Goal: Information Seeking & Learning: Learn about a topic

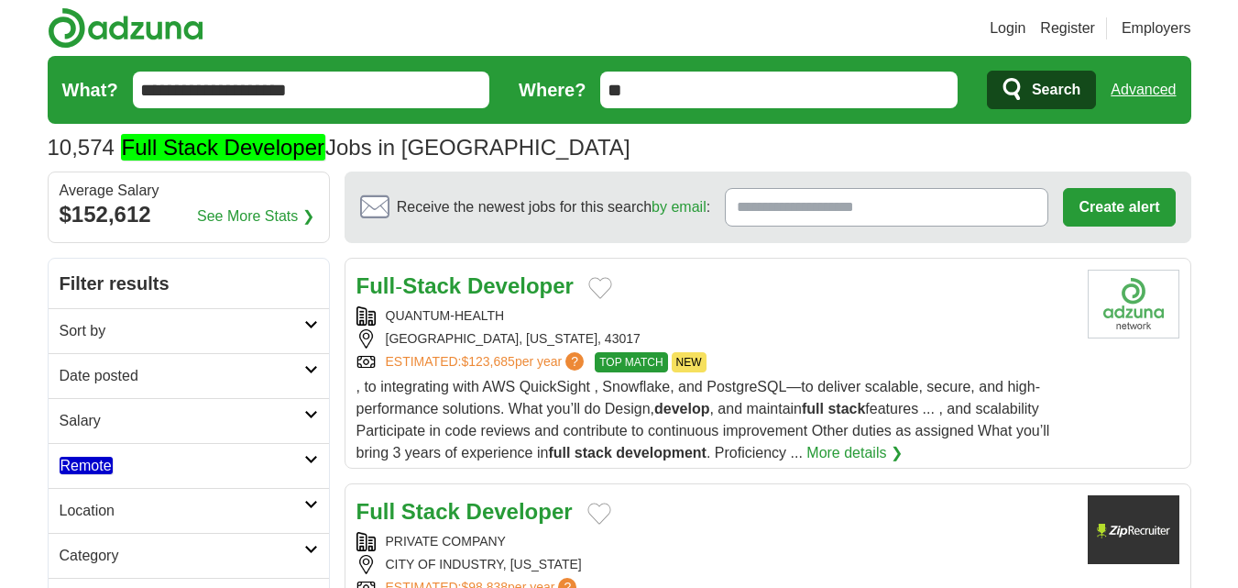
click at [119, 367] on h2 "Date posted" at bounding box center [182, 376] width 245 height 22
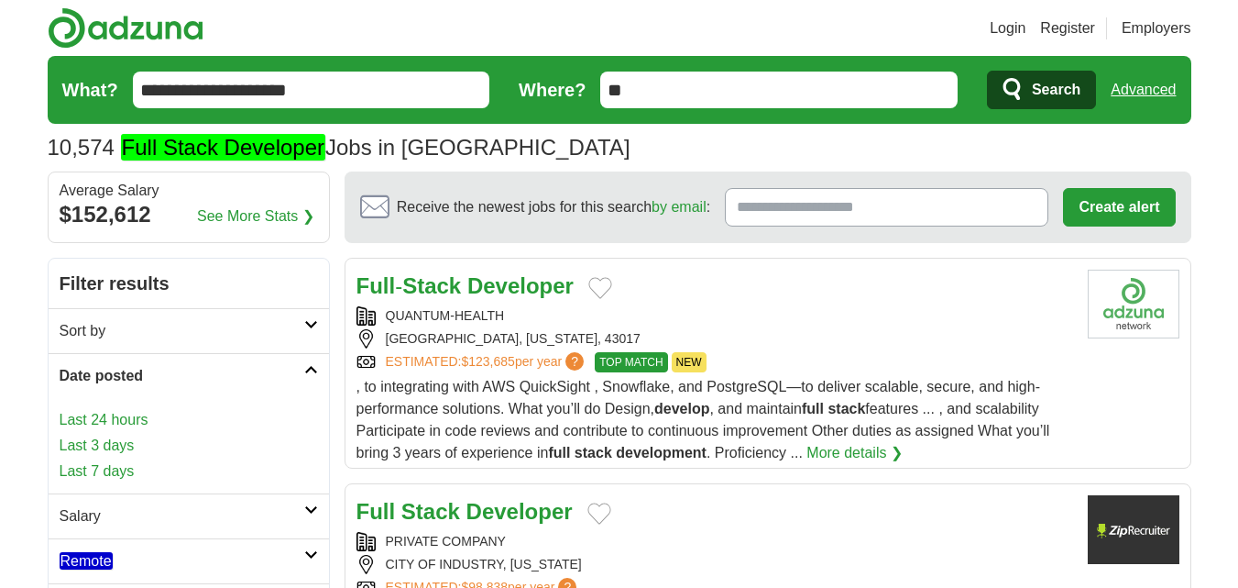
click at [162, 419] on link "Last 24 hours" at bounding box center [189, 420] width 259 height 22
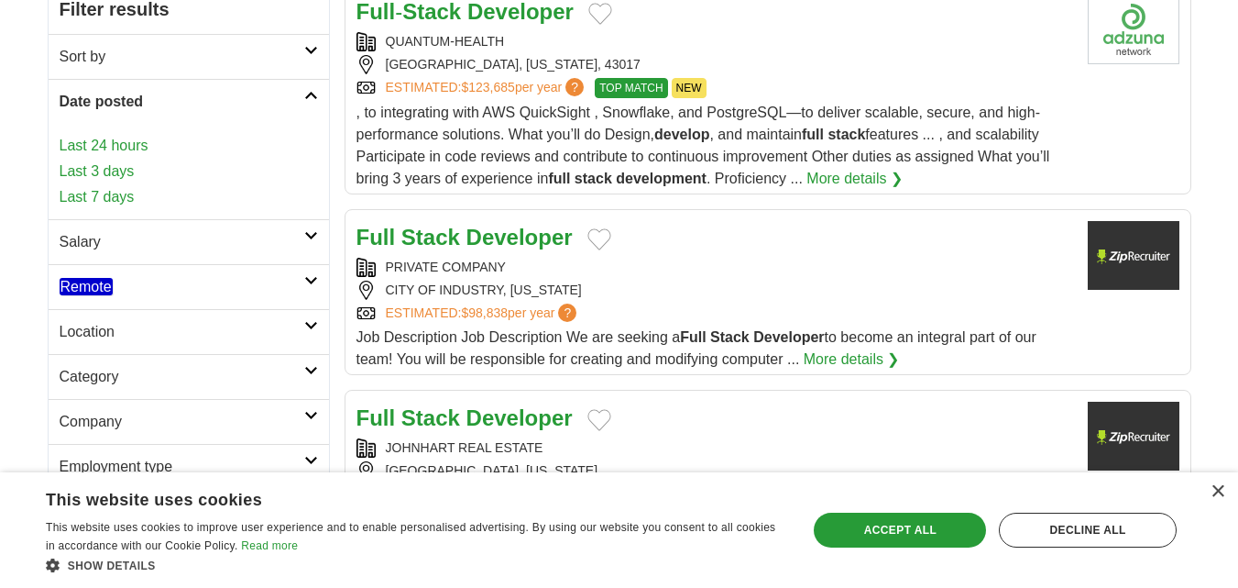
scroll to position [275, 0]
click at [126, 278] on h2 "Remote" at bounding box center [182, 286] width 245 height 22
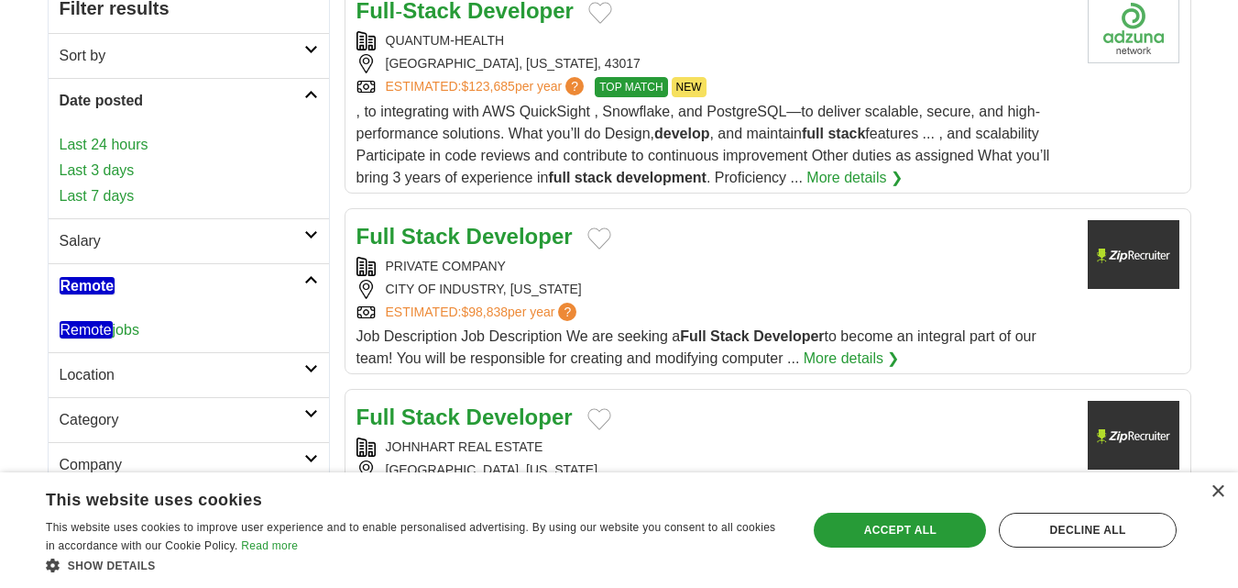
click at [111, 323] on em "Remote" at bounding box center [86, 329] width 53 height 17
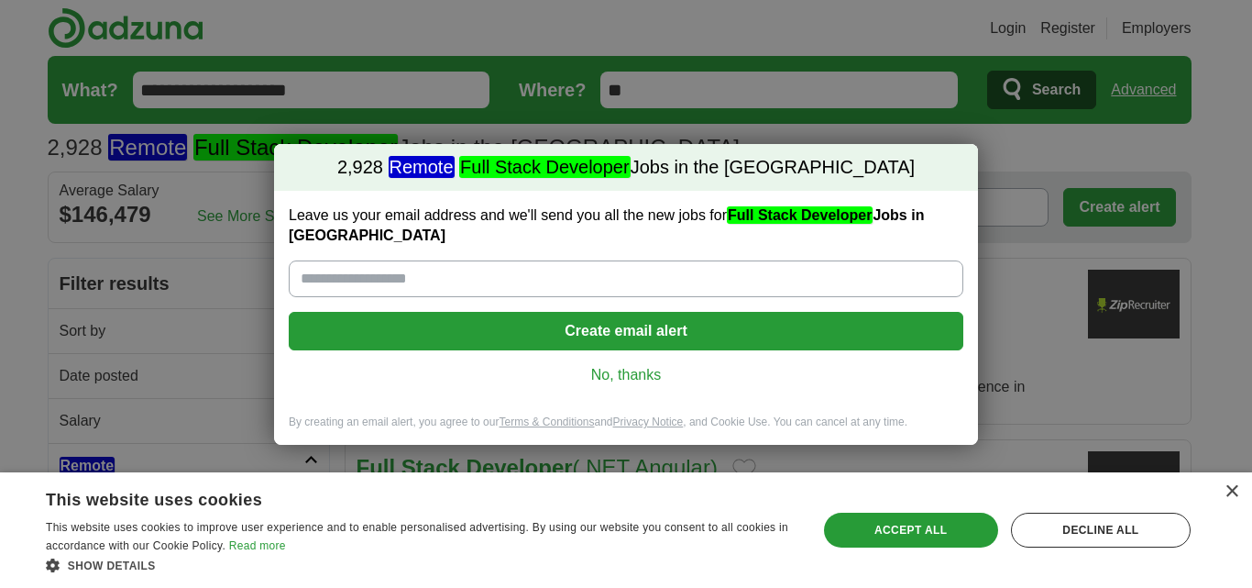
click at [628, 365] on link "No, thanks" at bounding box center [625, 375] width 645 height 20
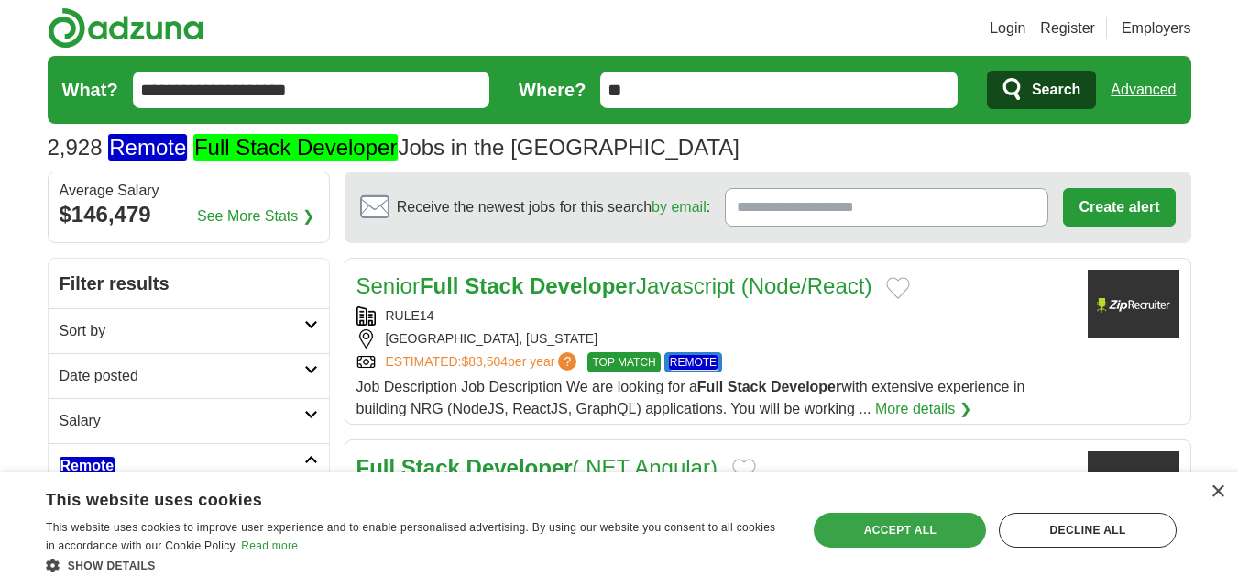
click at [852, 529] on div "Accept all" at bounding box center [900, 529] width 172 height 35
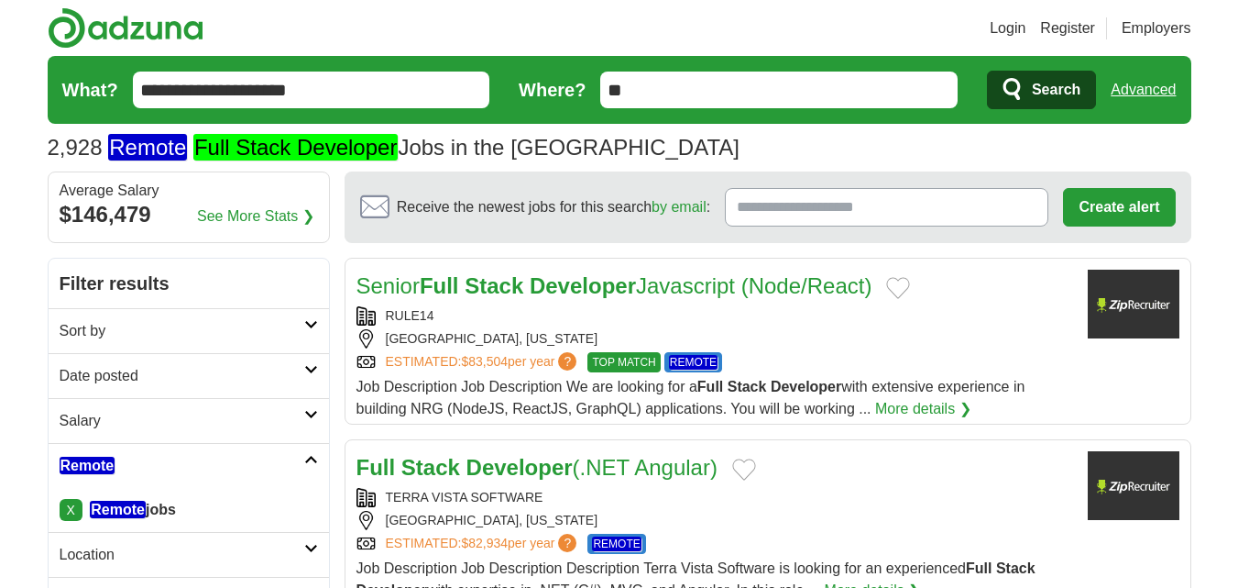
scroll to position [183, 0]
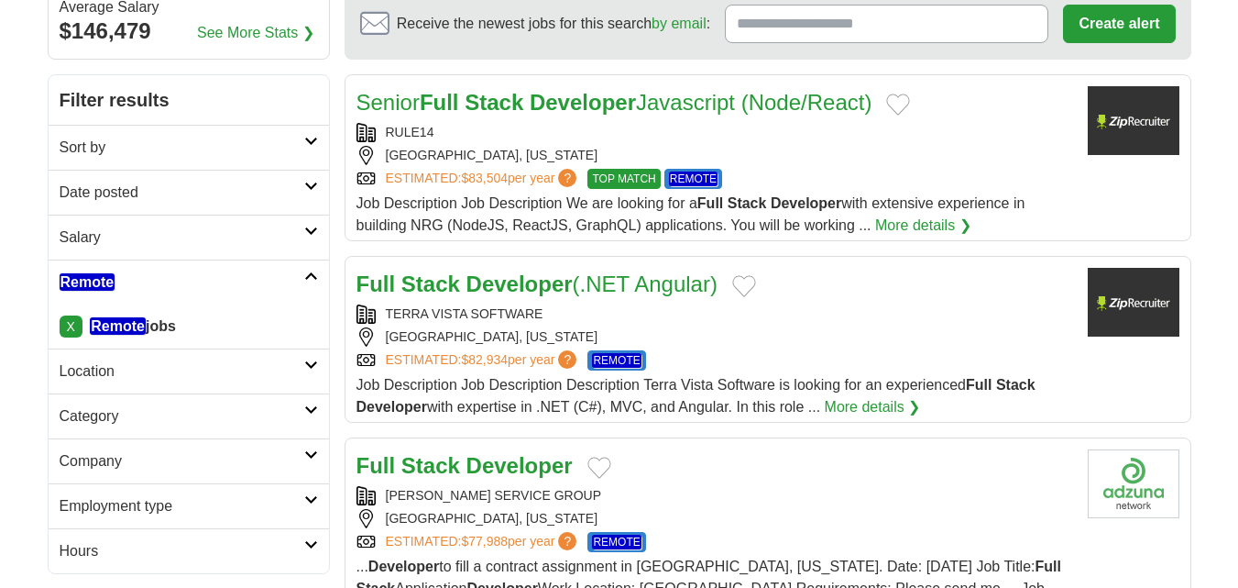
click at [111, 196] on h2 "Date posted" at bounding box center [182, 193] width 245 height 22
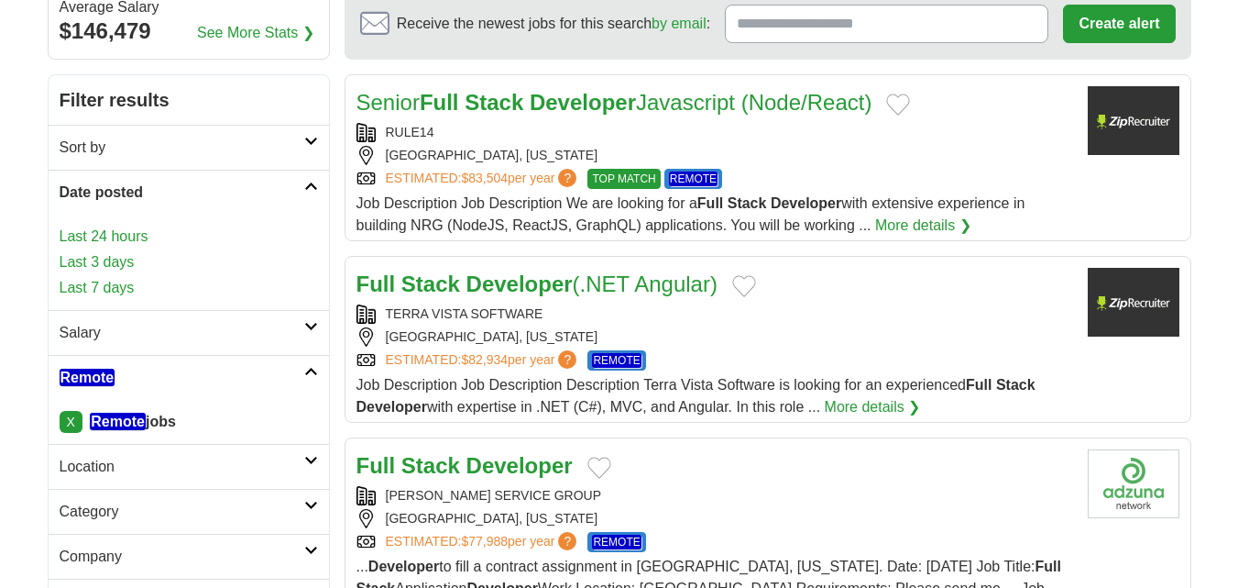
click at [105, 242] on link "Last 24 hours" at bounding box center [189, 237] width 259 height 22
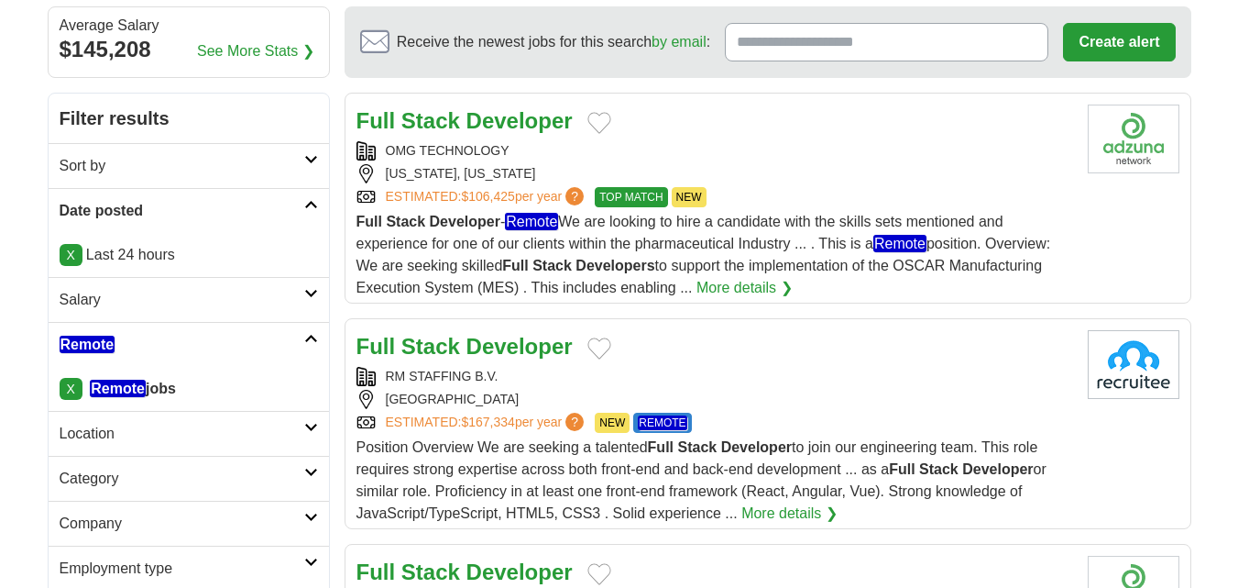
scroll to position [275, 0]
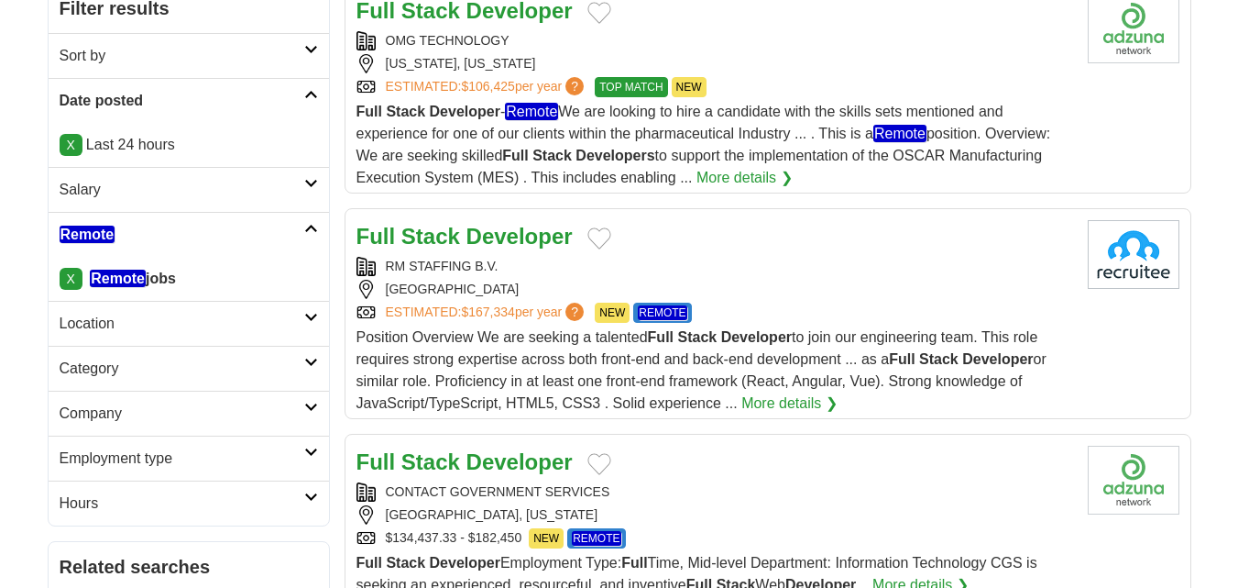
click at [636, 266] on div "RM STAFFING B.V." at bounding box center [715, 266] width 717 height 19
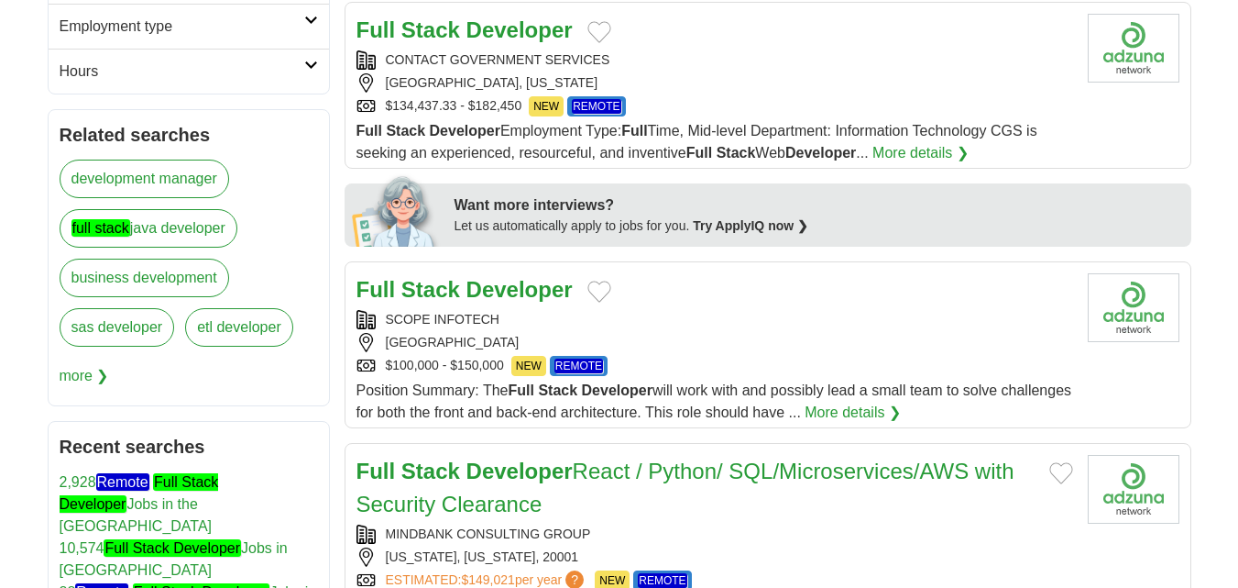
scroll to position [733, 0]
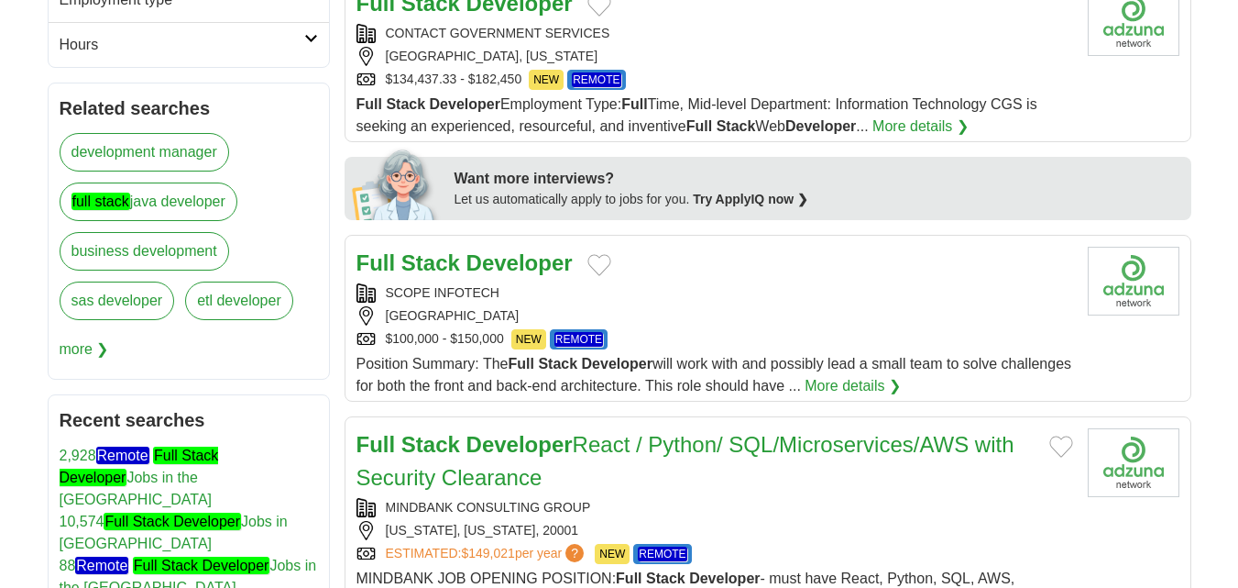
click at [636, 266] on div "Full Stack Developer" at bounding box center [715, 263] width 717 height 33
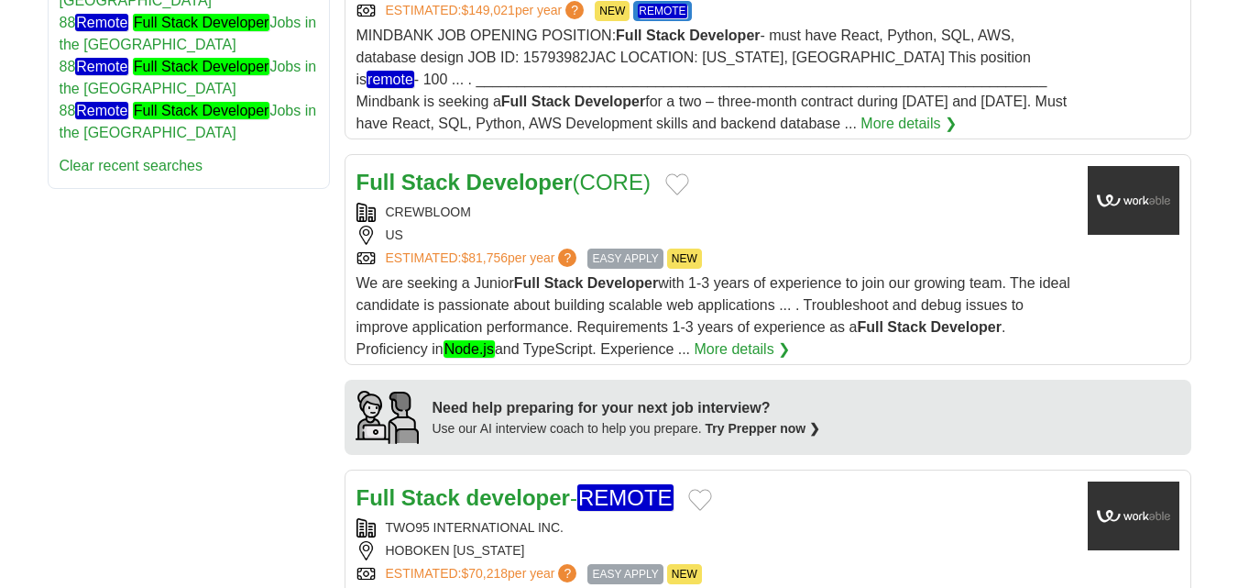
scroll to position [1283, 0]
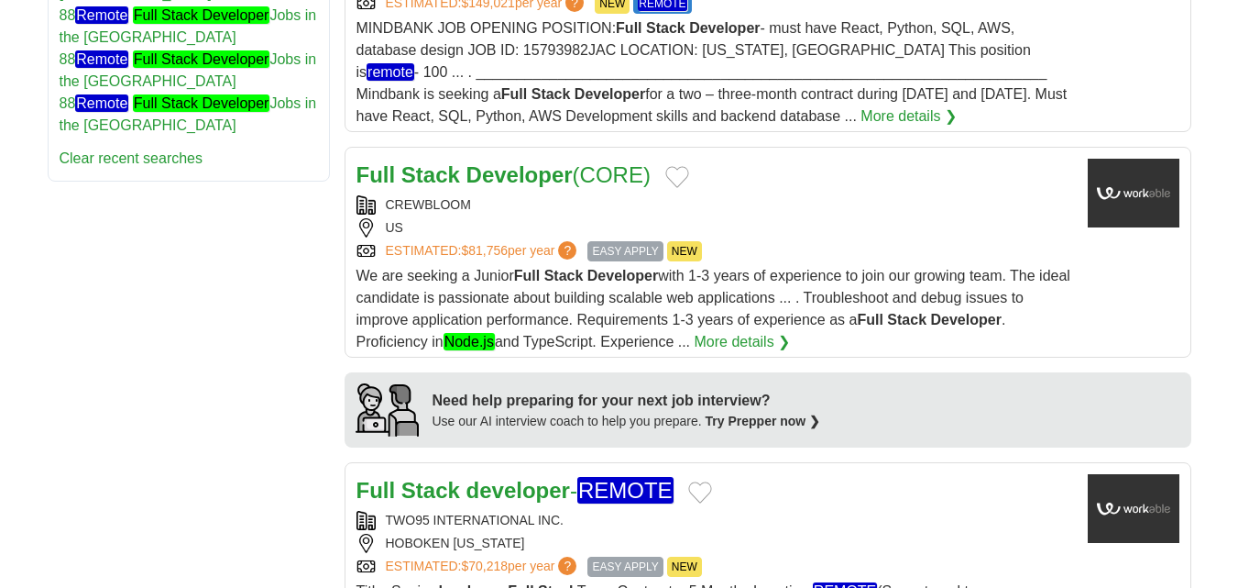
click at [777, 204] on div "CREWBLOOM" at bounding box center [715, 204] width 717 height 19
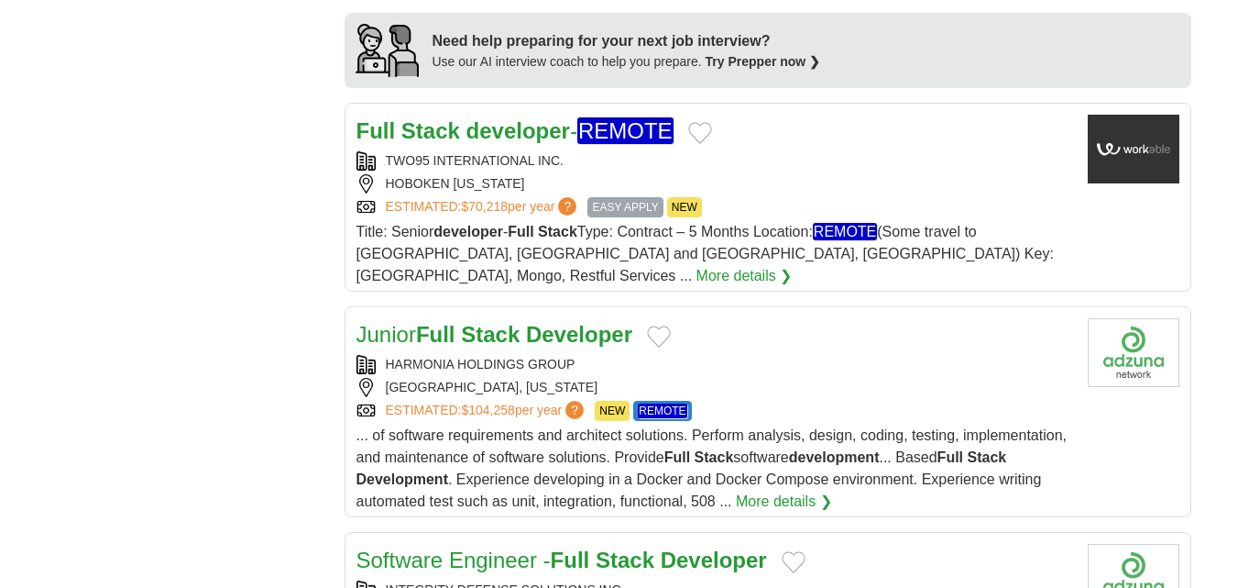
scroll to position [1650, 0]
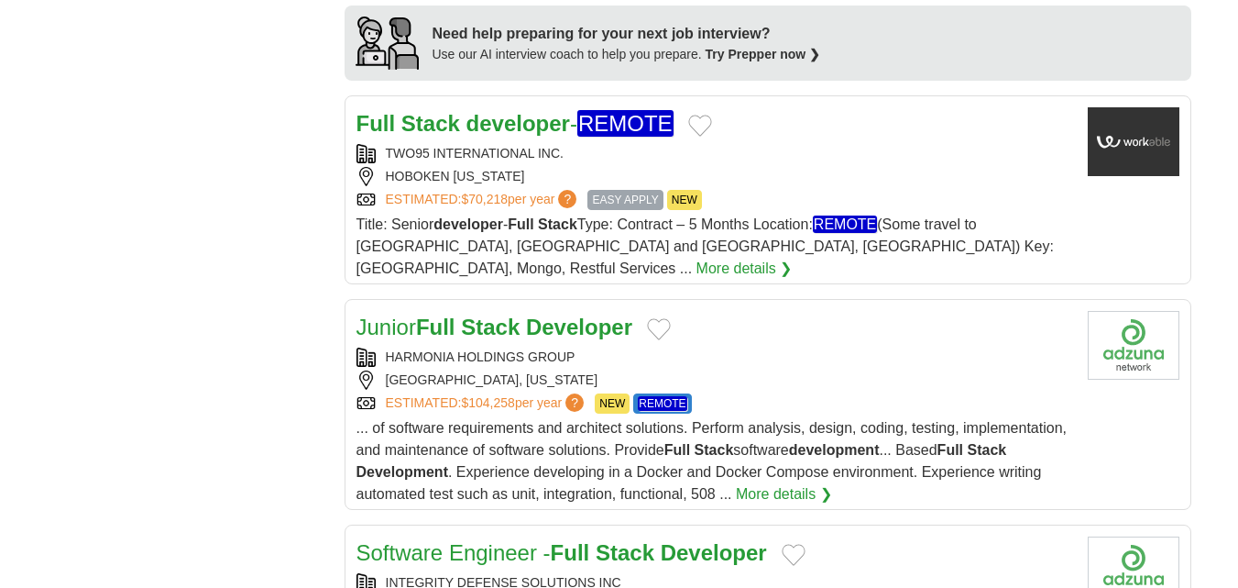
click at [780, 171] on div "HOBOKEN NEW JERSEY" at bounding box center [715, 176] width 717 height 19
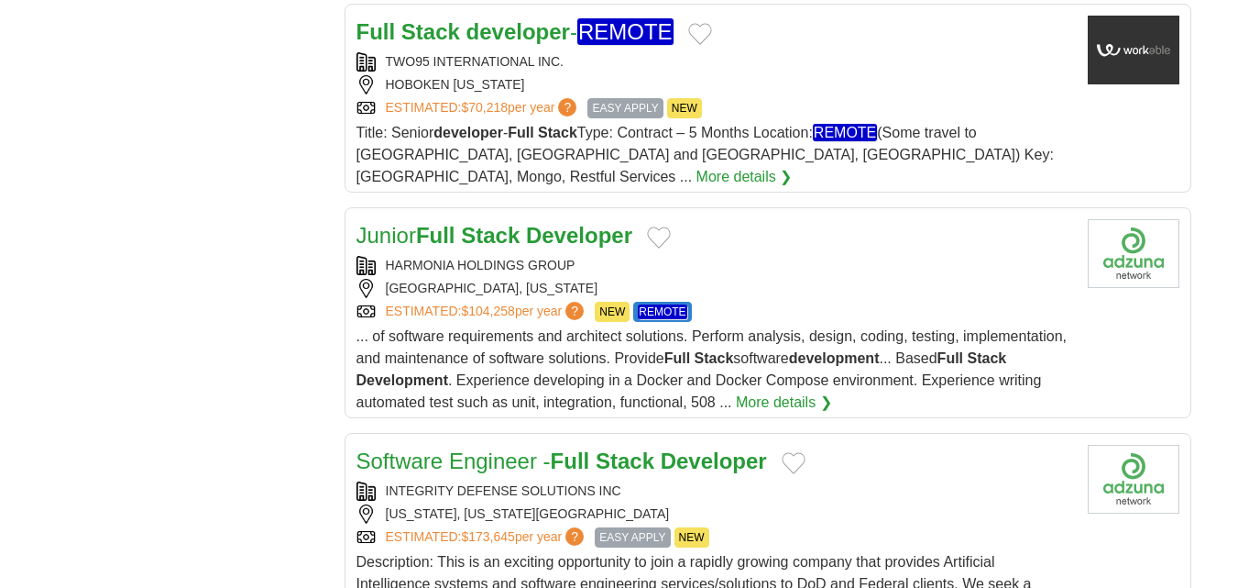
scroll to position [1833, 0]
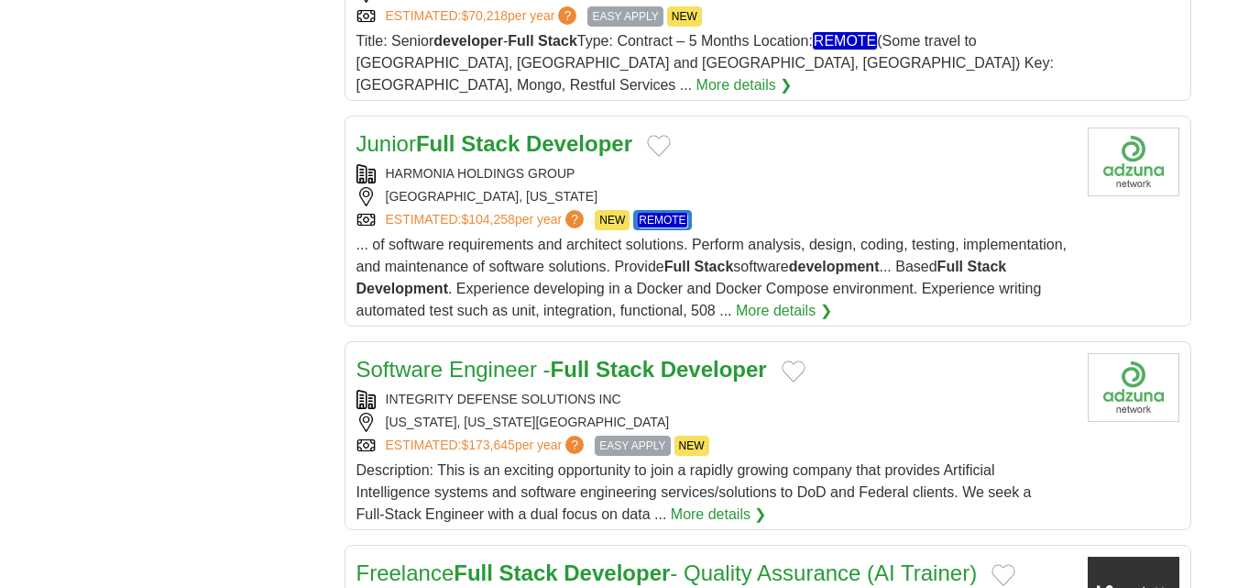
click at [780, 187] on div "MCLEAN, VIRGINIA" at bounding box center [715, 196] width 717 height 19
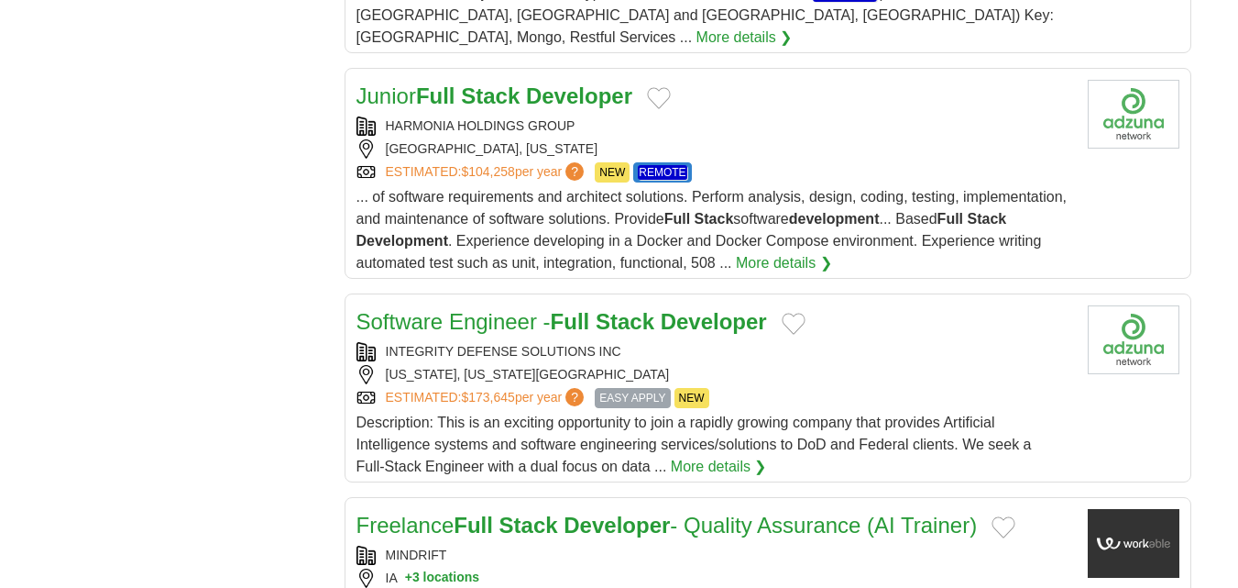
scroll to position [1925, 0]
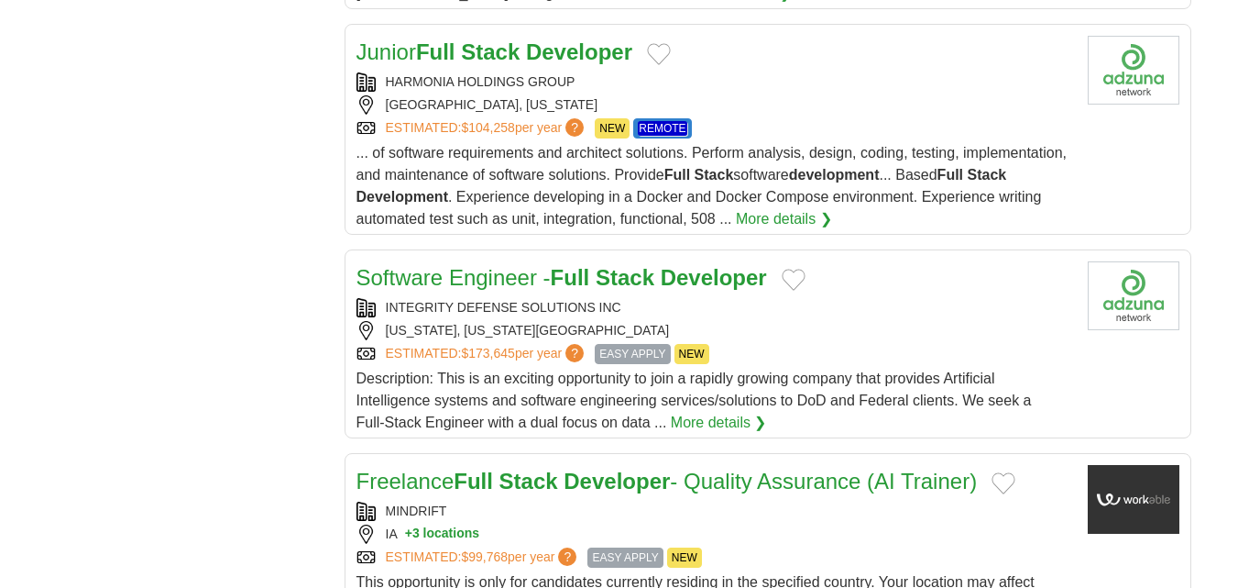
click at [780, 321] on div "WASHINGTON, DISTRICT OF COLUMBIA, 22201" at bounding box center [715, 330] width 717 height 19
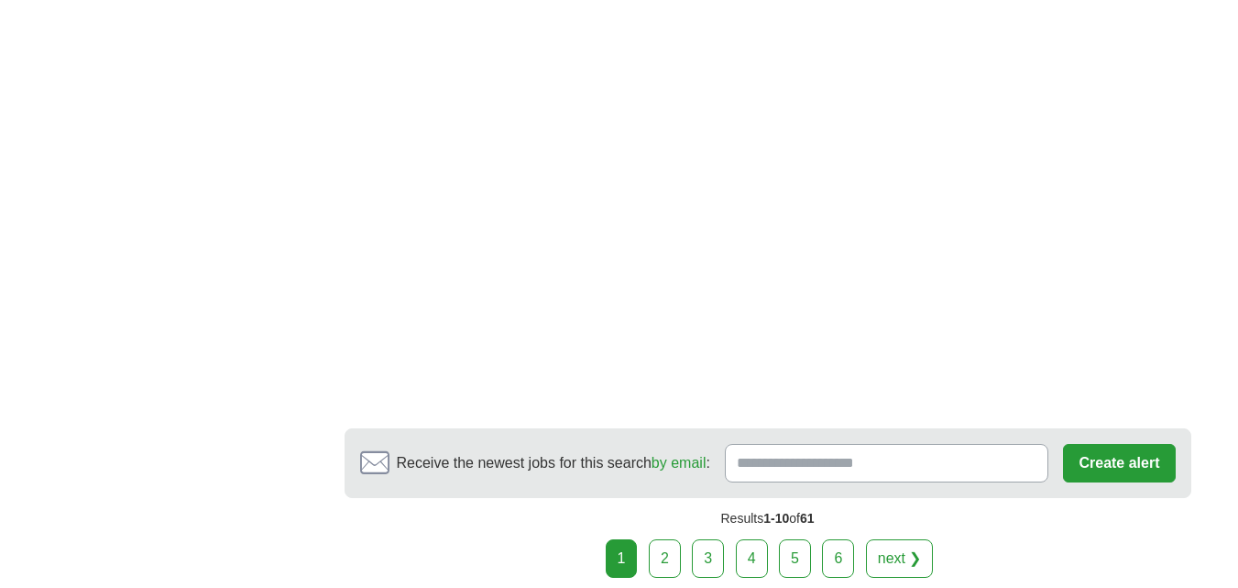
scroll to position [3025, 0]
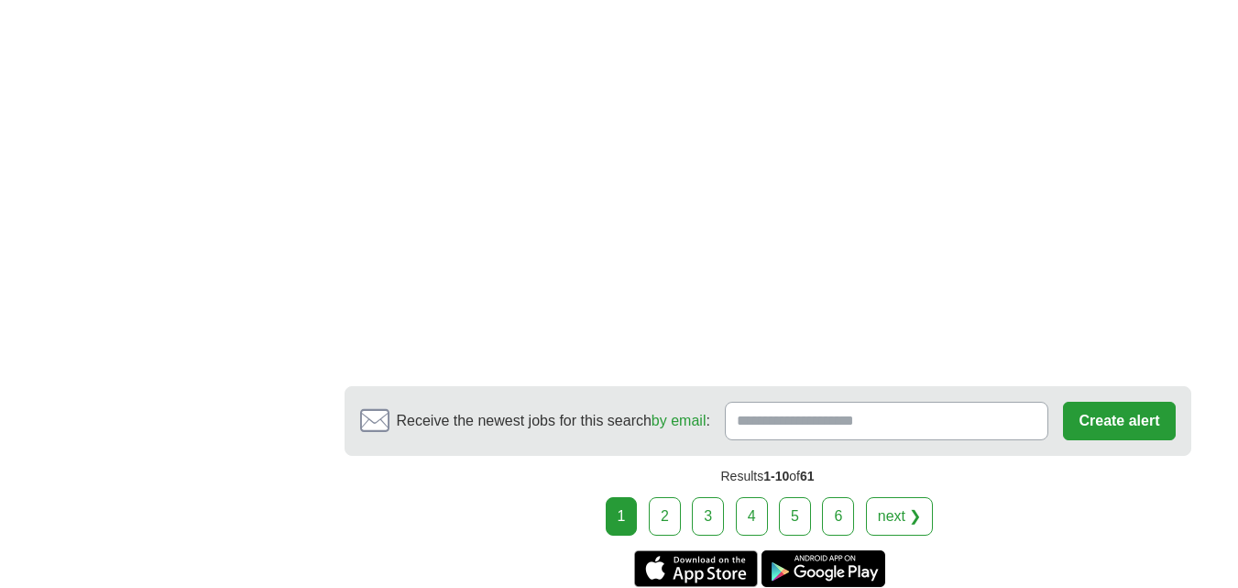
click at [670, 497] on link "2" at bounding box center [665, 516] width 32 height 39
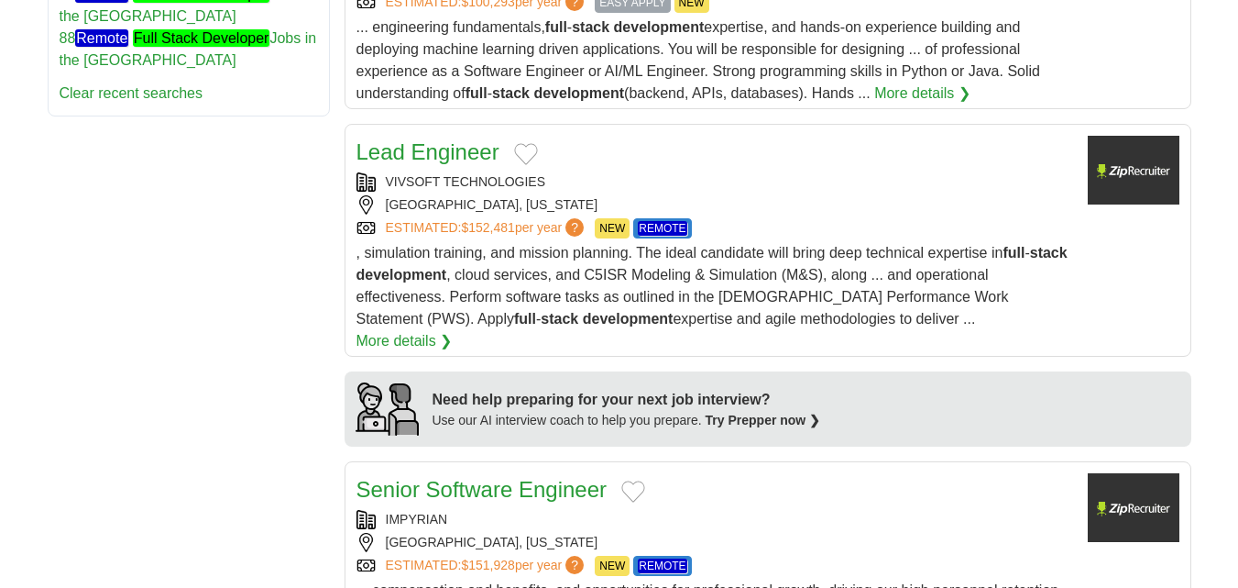
scroll to position [1375, 0]
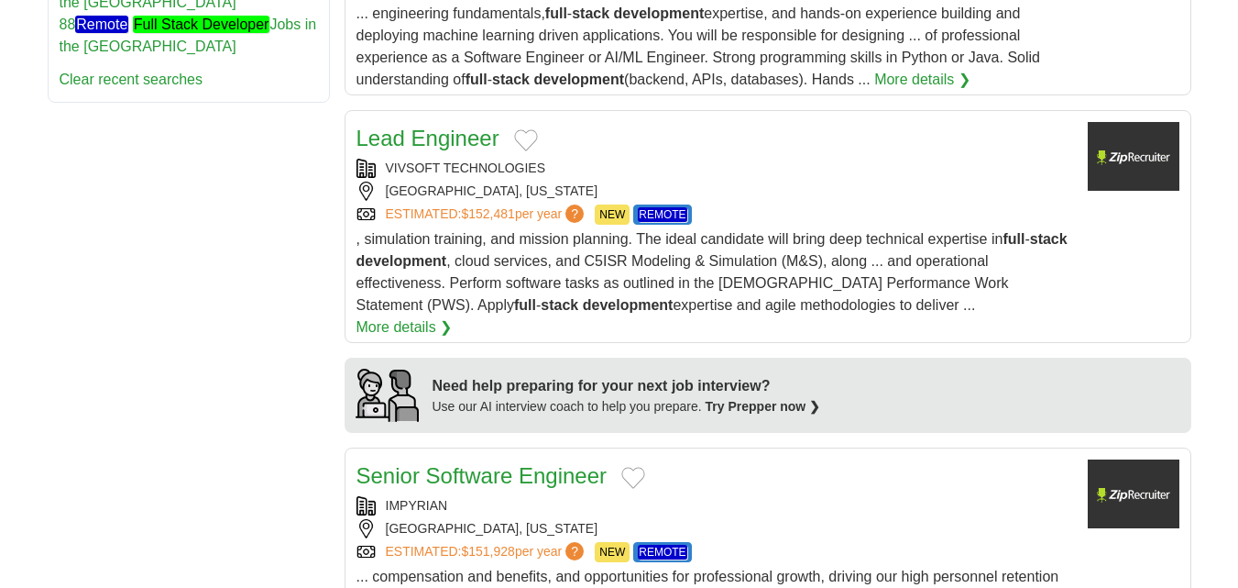
drag, startPoint x: 629, startPoint y: 143, endPoint x: 449, endPoint y: 138, distance: 179.7
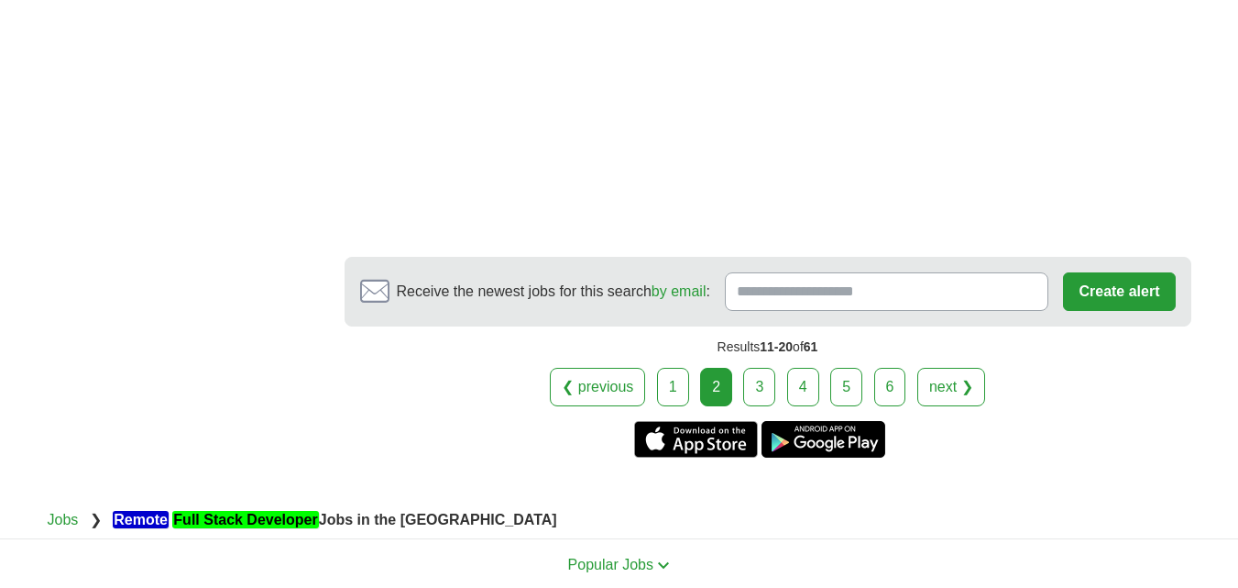
scroll to position [3645, 0]
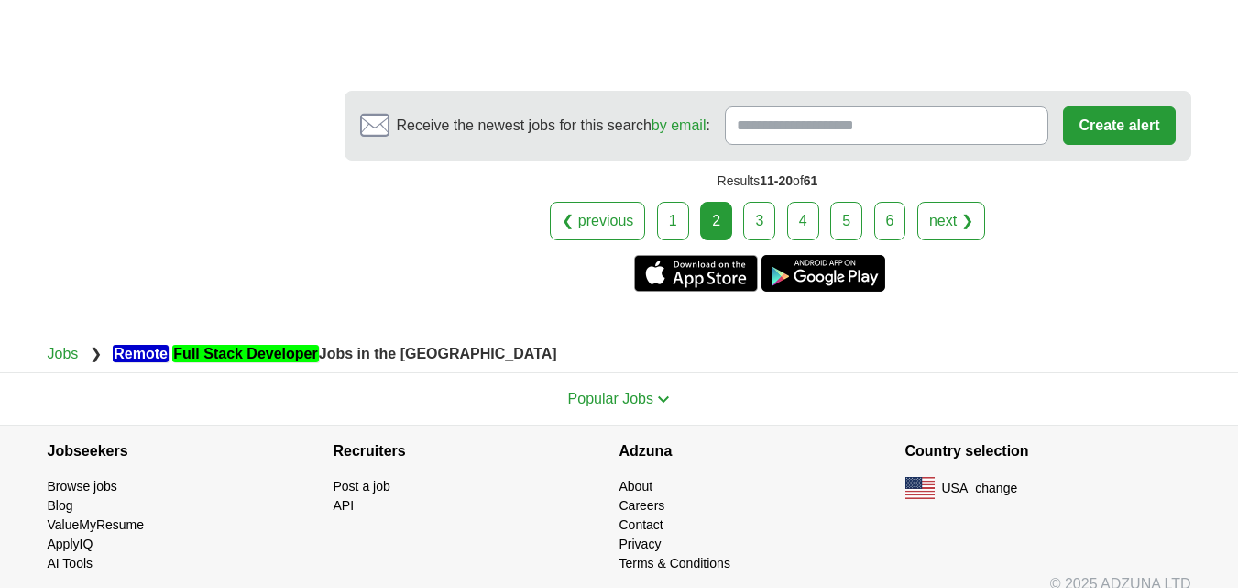
click at [760, 202] on link "3" at bounding box center [759, 221] width 32 height 39
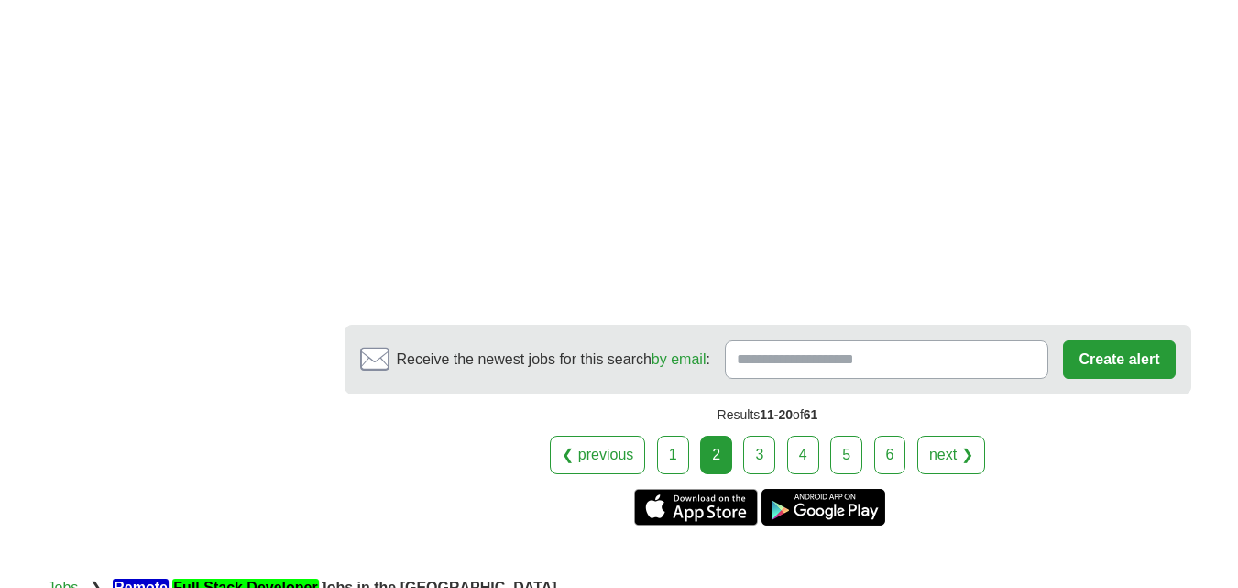
scroll to position [3461, 0]
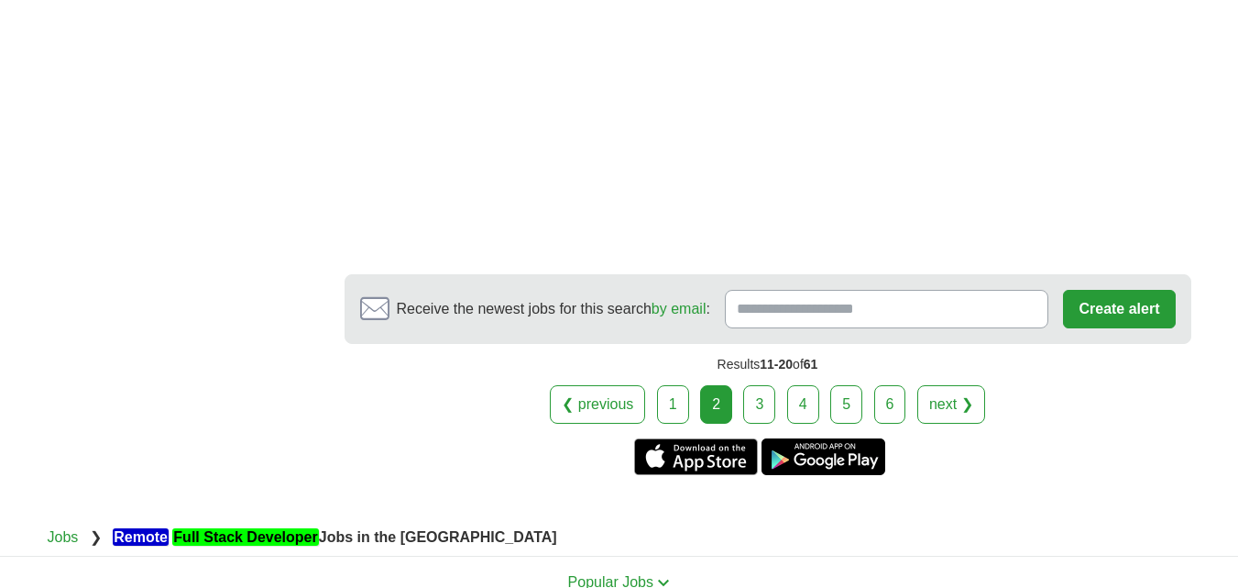
click at [758, 385] on link "3" at bounding box center [759, 404] width 32 height 39
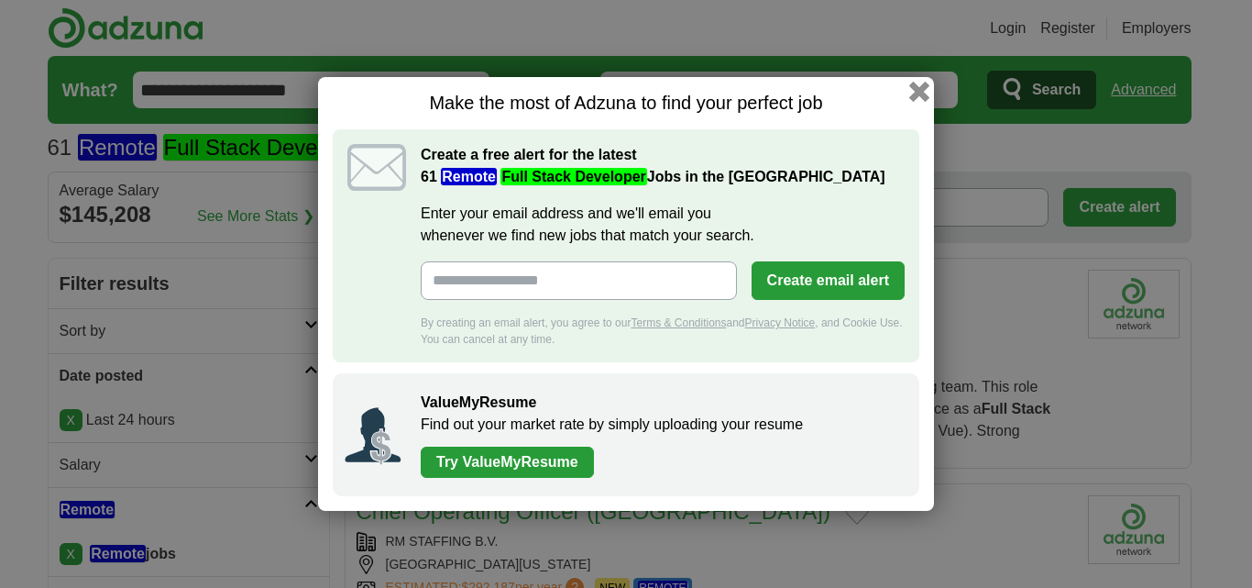
click at [926, 94] on button "button" at bounding box center [919, 92] width 20 height 20
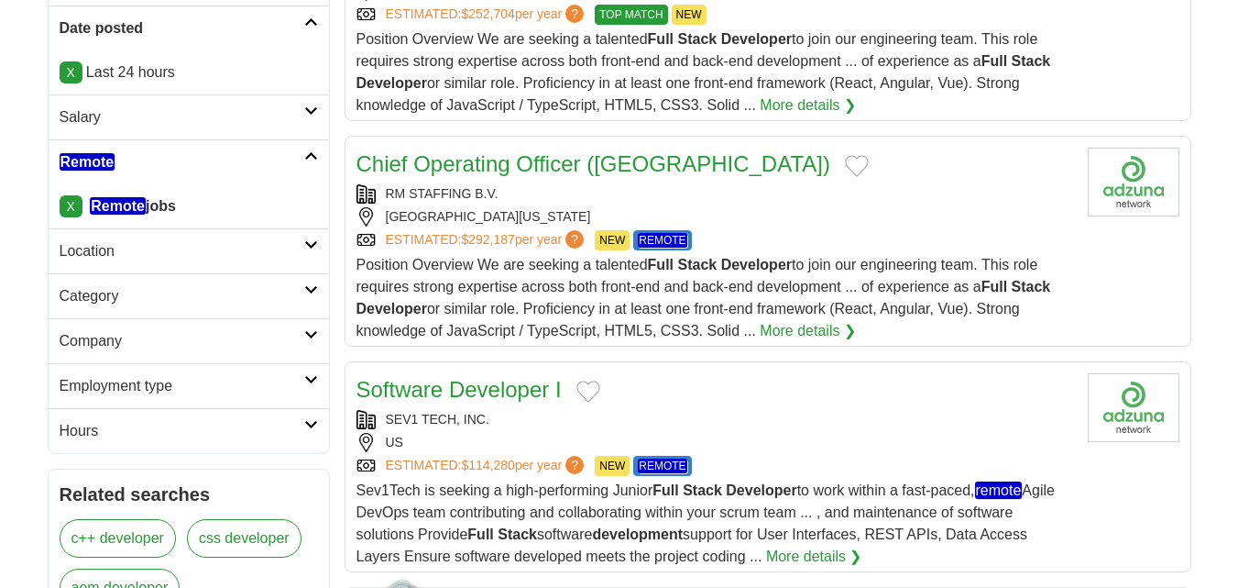
scroll to position [458, 0]
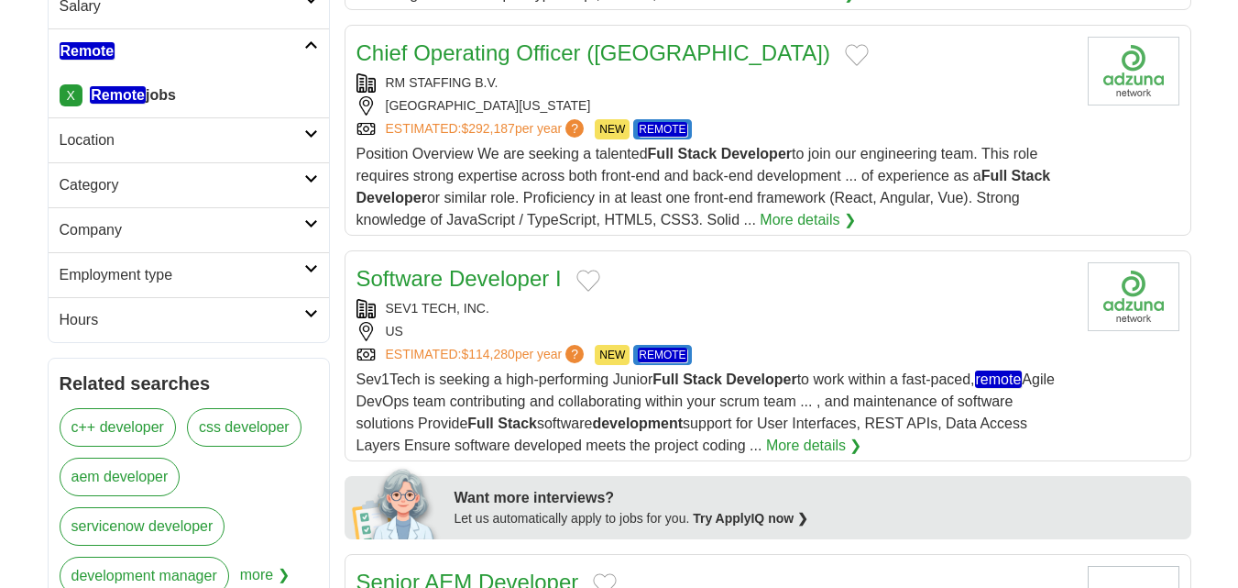
click at [517, 275] on link "Software Developer I" at bounding box center [459, 278] width 205 height 25
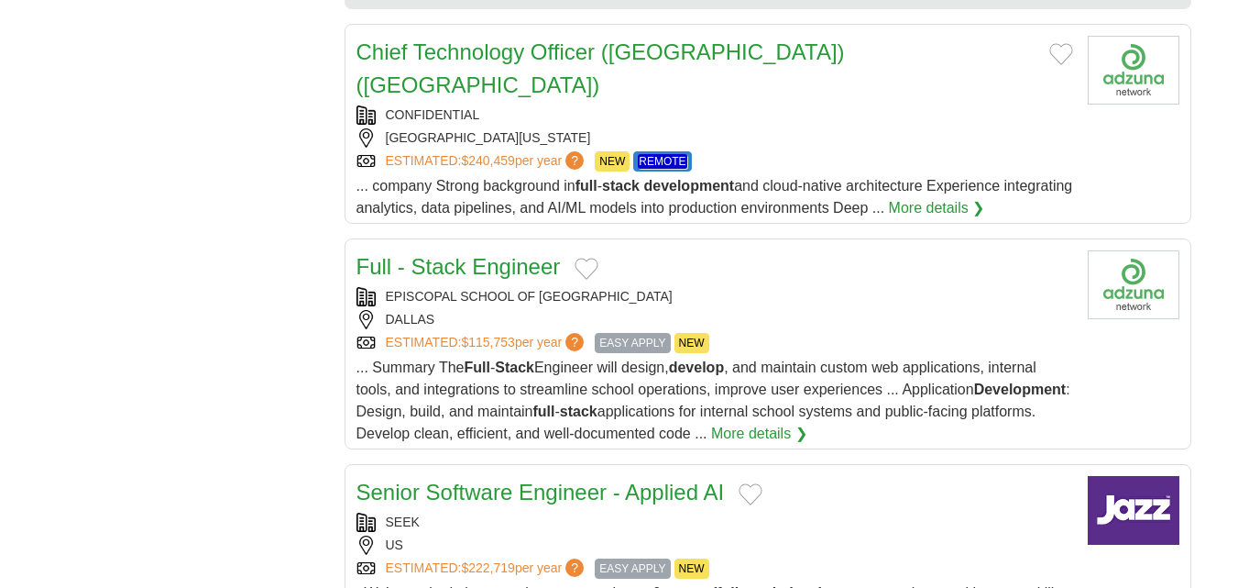
scroll to position [1742, 0]
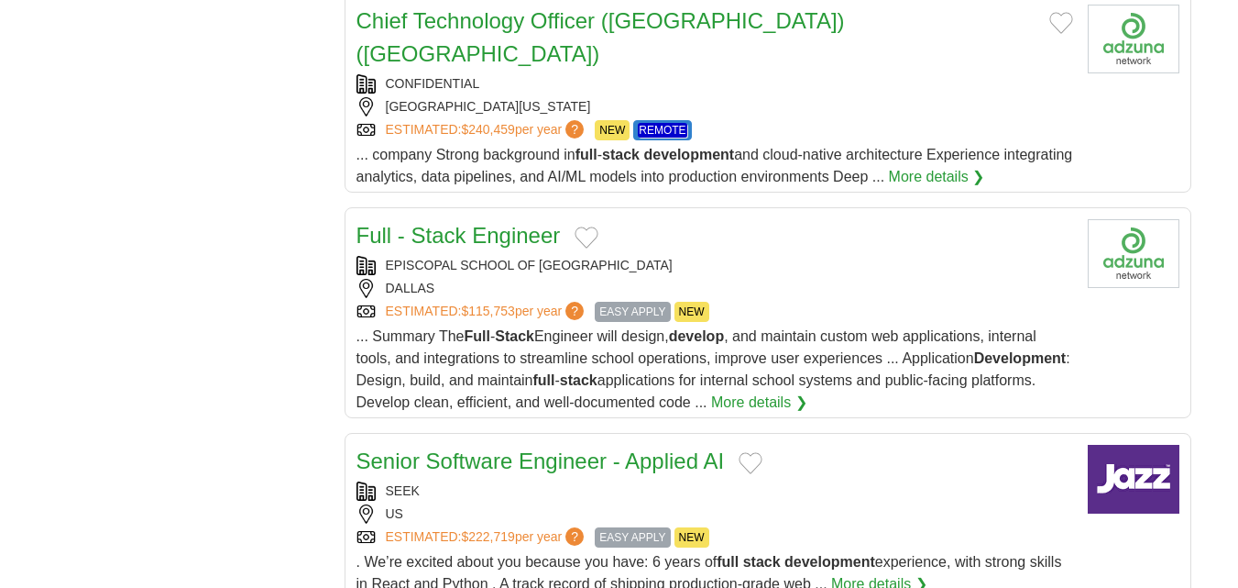
click at [623, 219] on div "Full - Stack Engineer" at bounding box center [715, 235] width 717 height 33
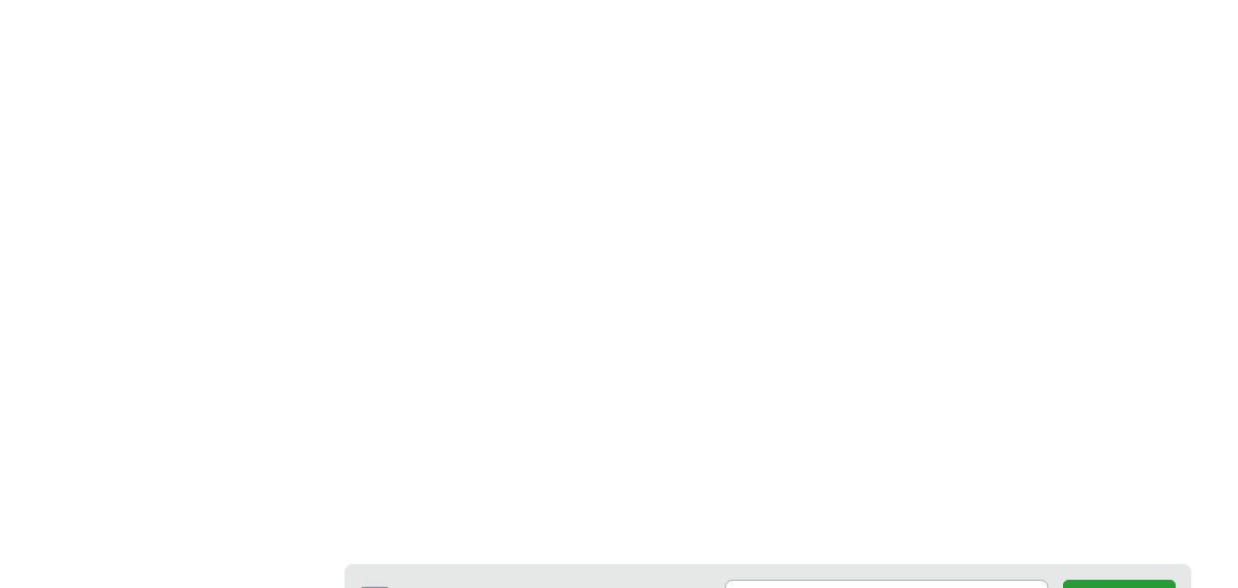
scroll to position [3117, 0]
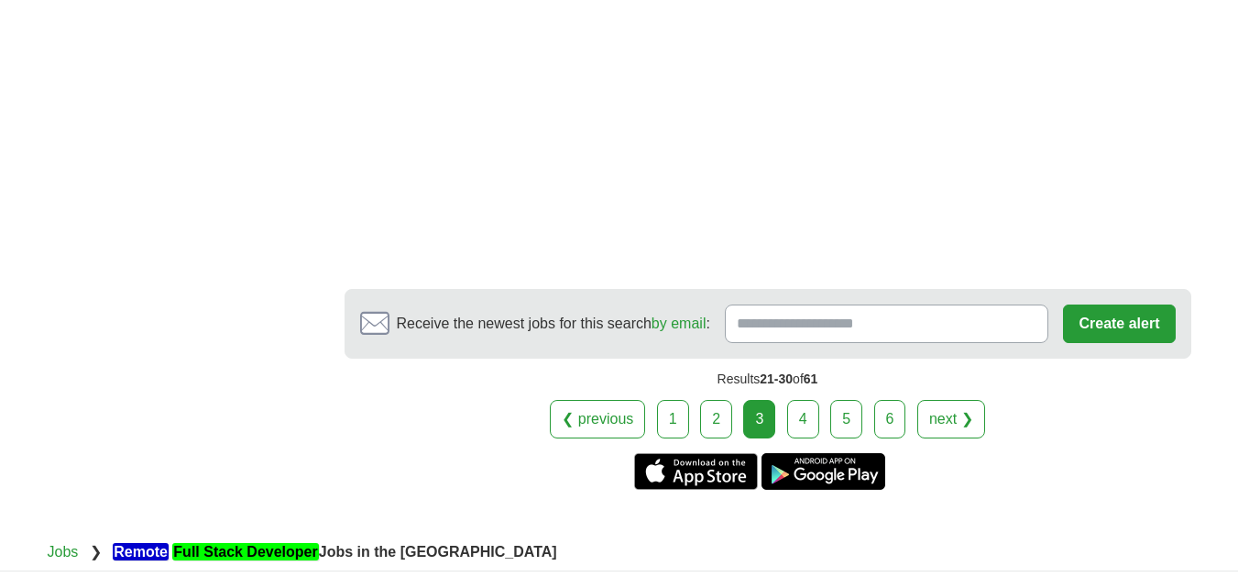
click at [816, 400] on link "4" at bounding box center [803, 419] width 32 height 39
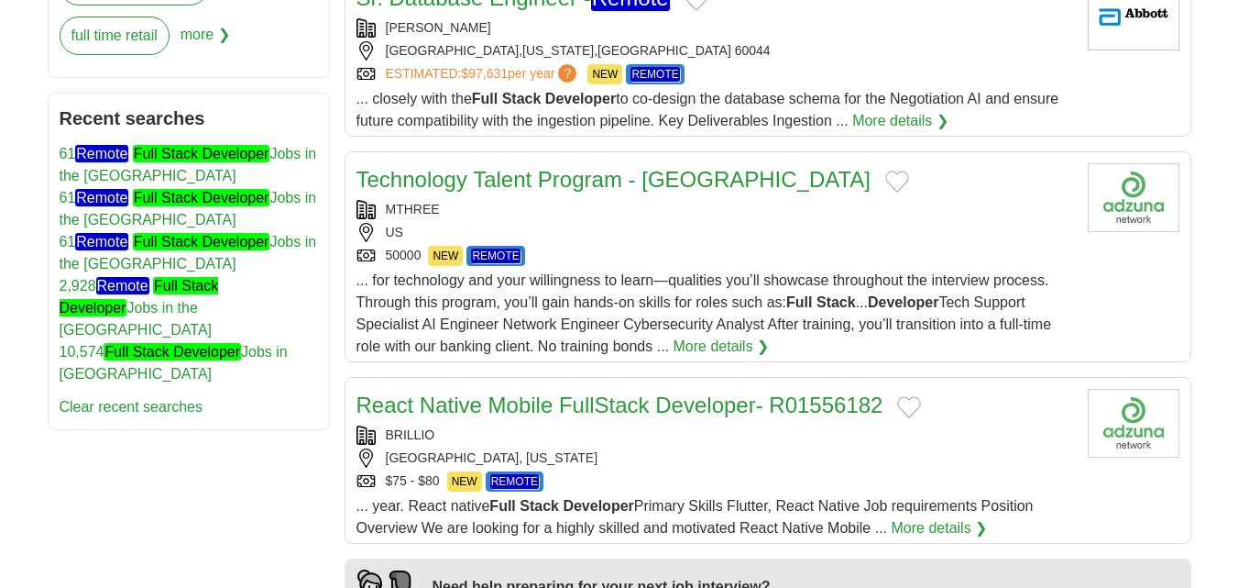
scroll to position [1008, 0]
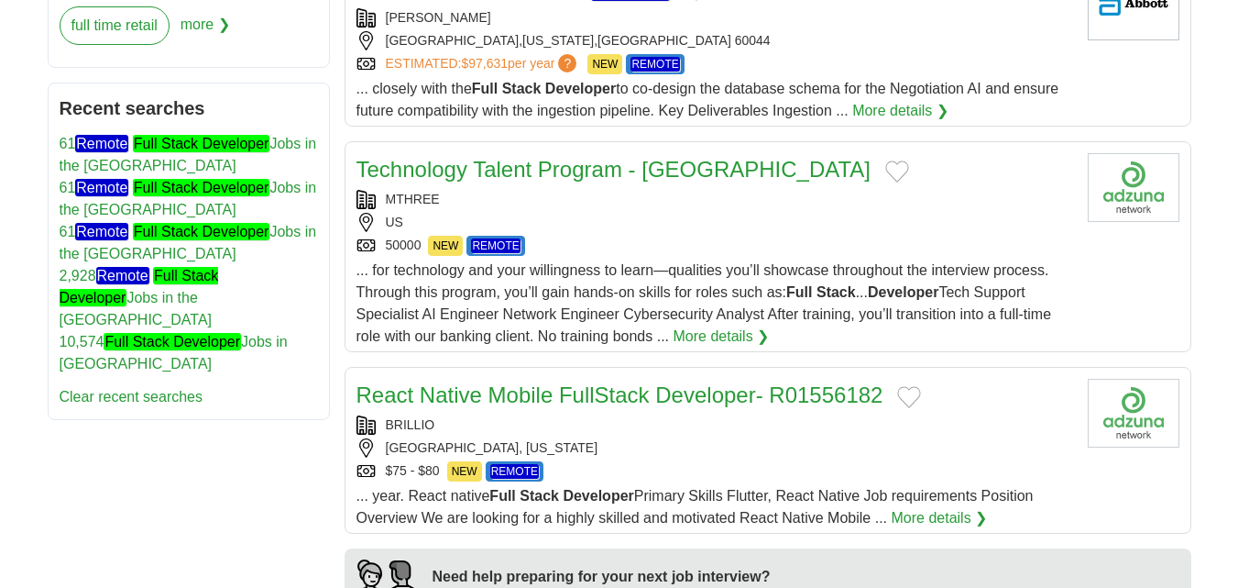
click at [599, 215] on div "US" at bounding box center [715, 222] width 717 height 19
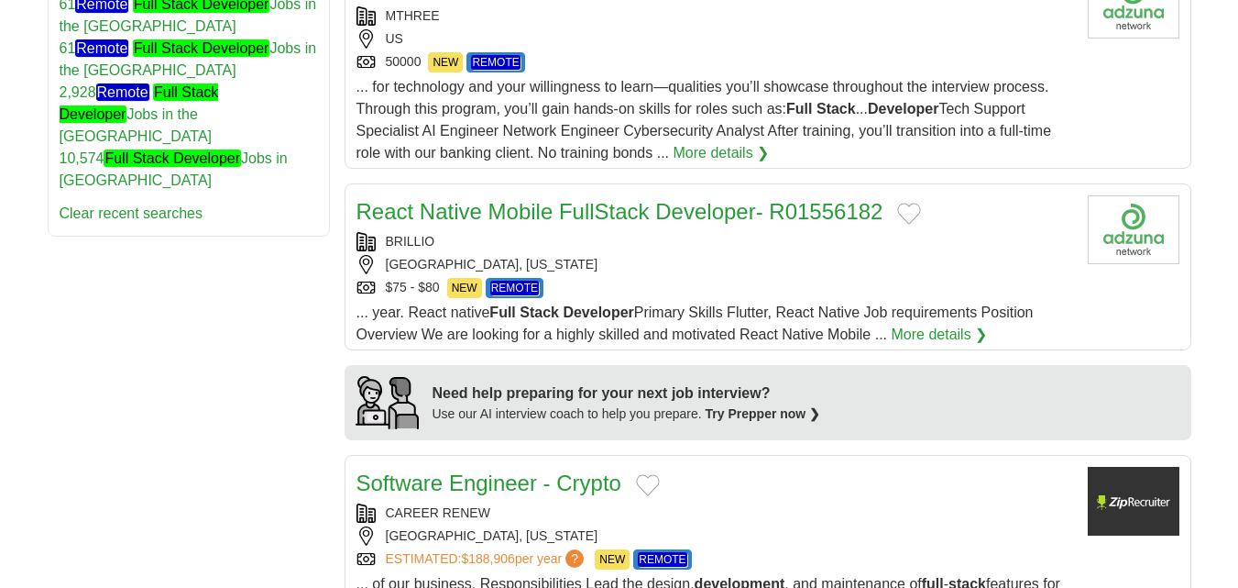
click at [614, 237] on div "BRILLIO" at bounding box center [715, 241] width 717 height 19
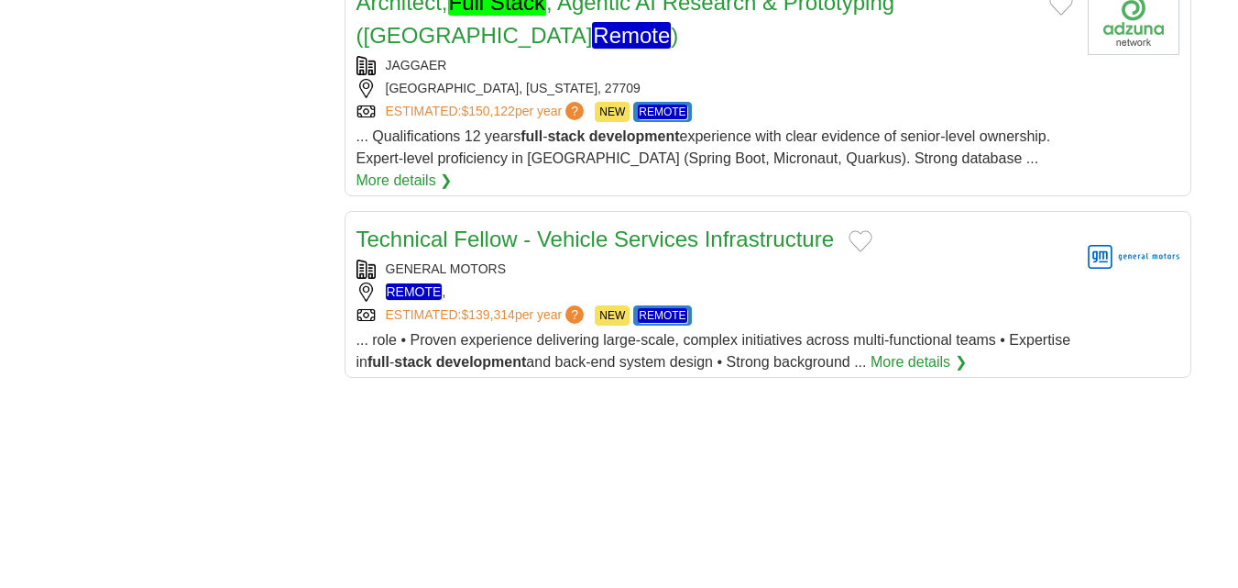
scroll to position [1833, 0]
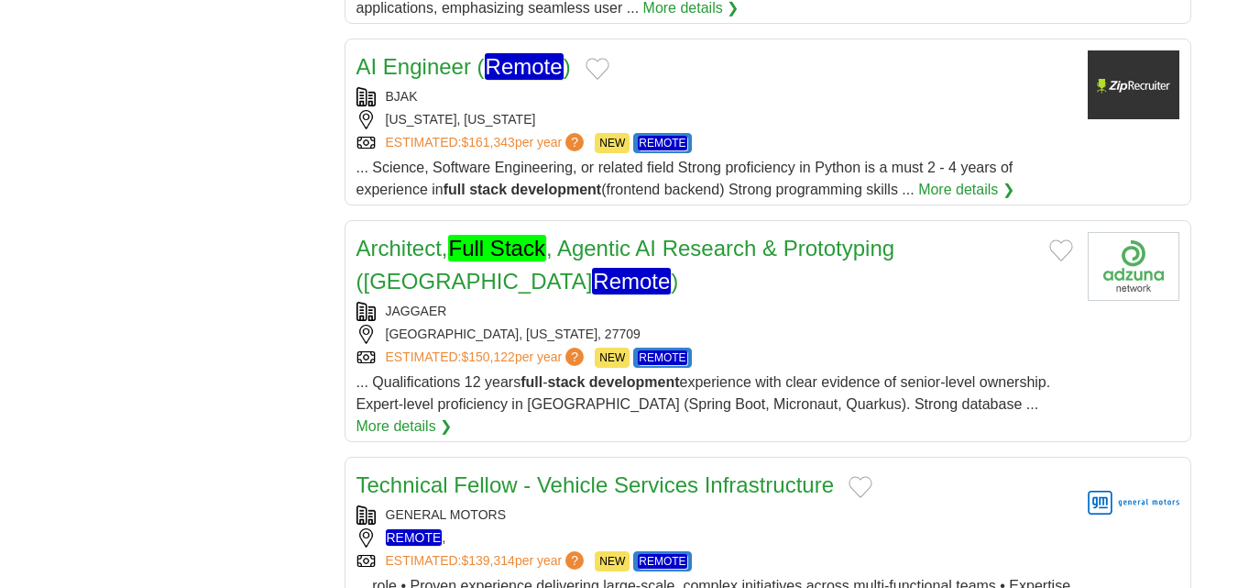
click at [625, 74] on div "AI Engineer ( Remote )" at bounding box center [715, 66] width 717 height 33
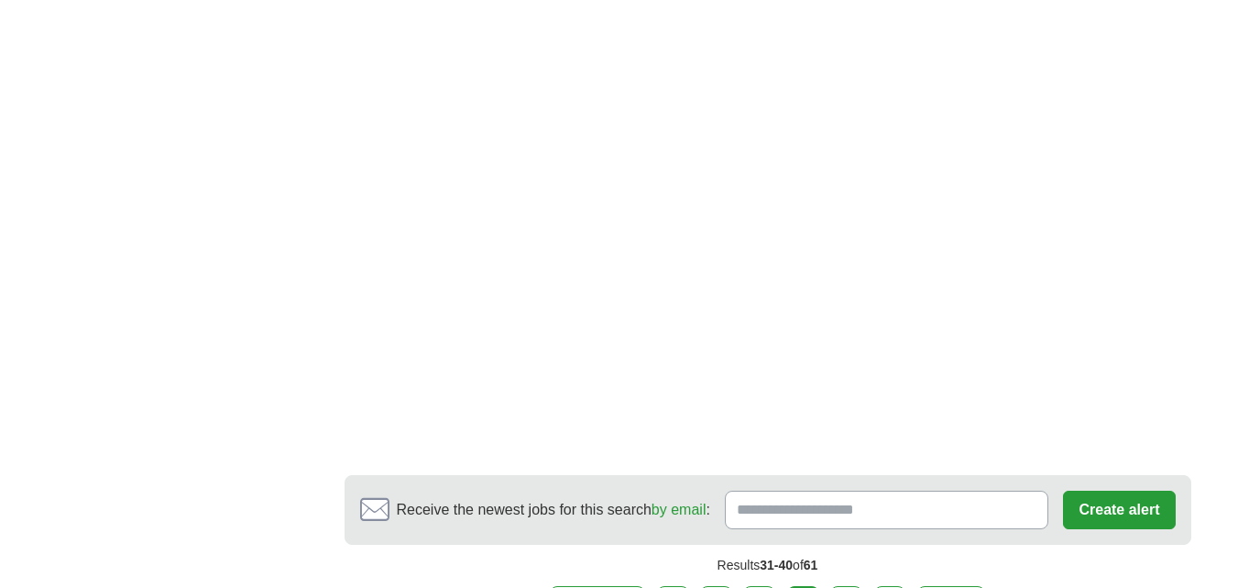
scroll to position [2933, 0]
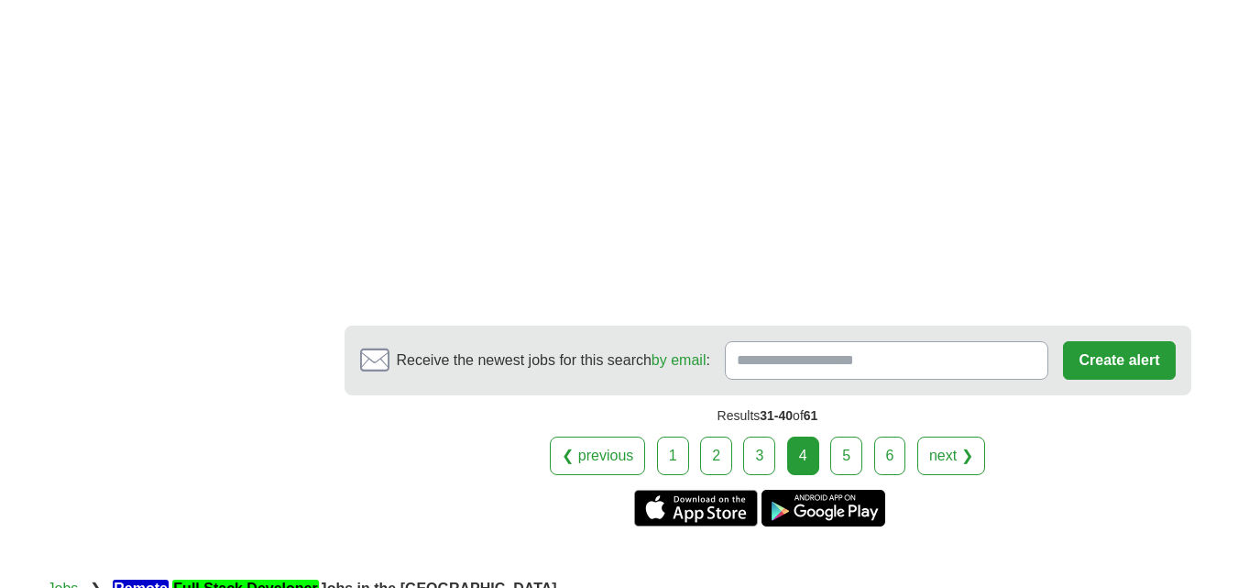
click at [836, 436] on link "5" at bounding box center [847, 455] width 32 height 39
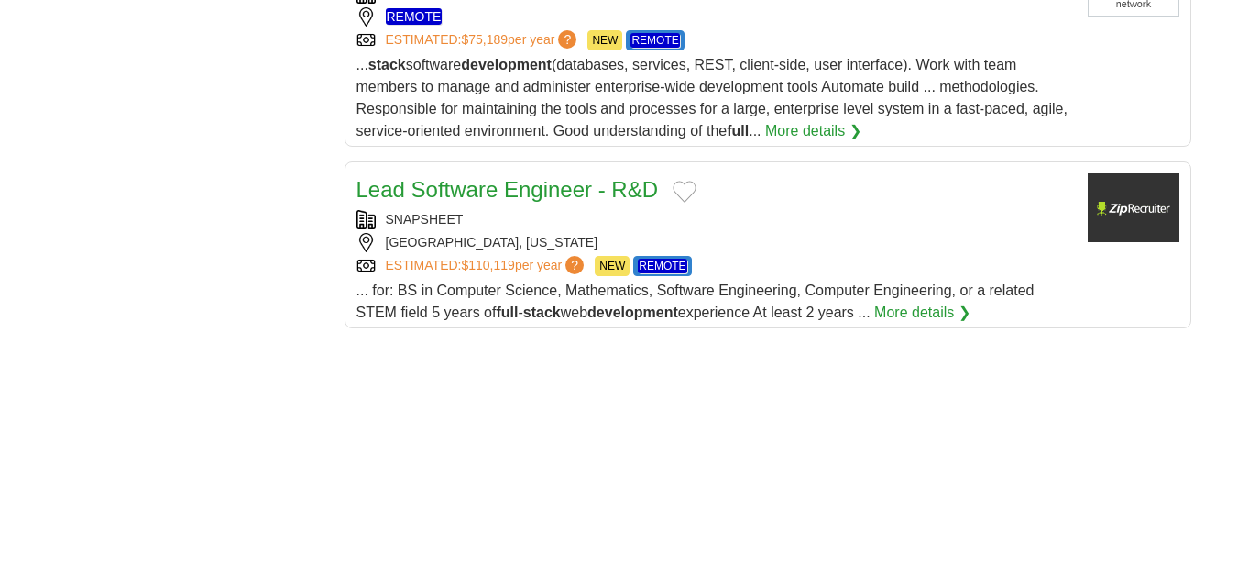
scroll to position [2017, 0]
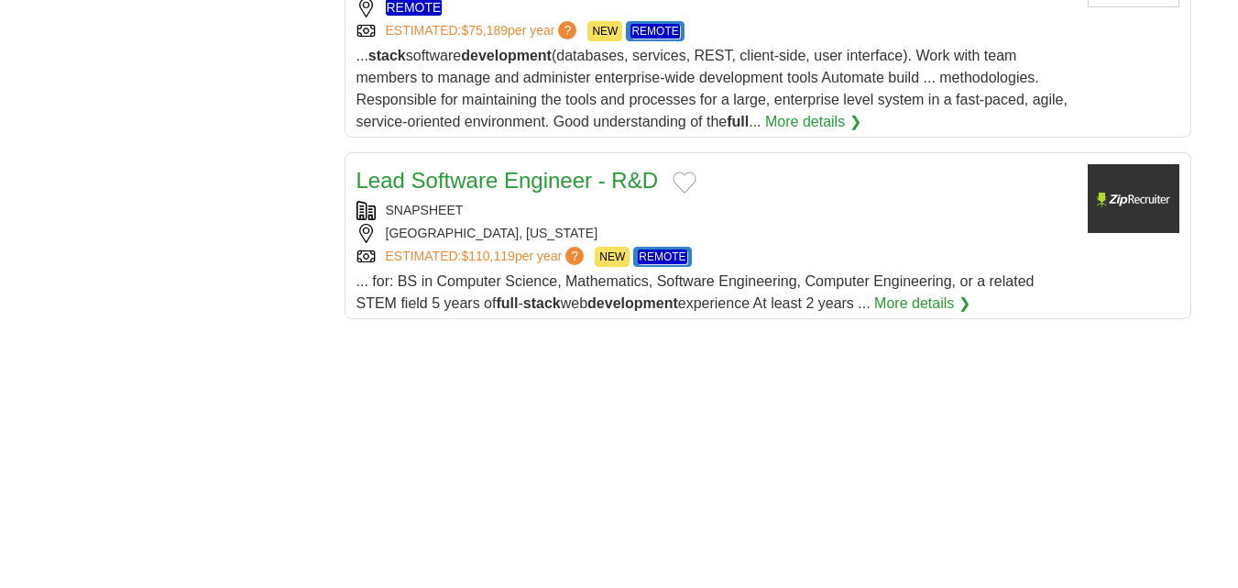
click at [592, 200] on div "Lead Software Engineer - R&D SNAPSHEET CHICAGO, ILLINOIS ESTIMATED: $110,119 pe…" at bounding box center [715, 239] width 717 height 150
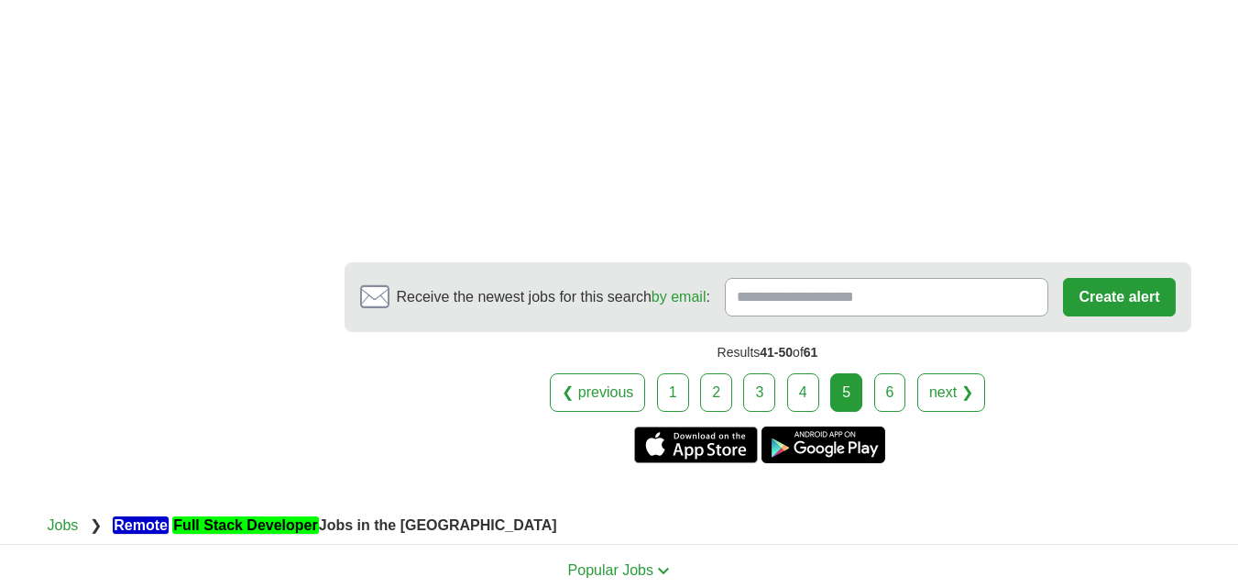
scroll to position [3208, 0]
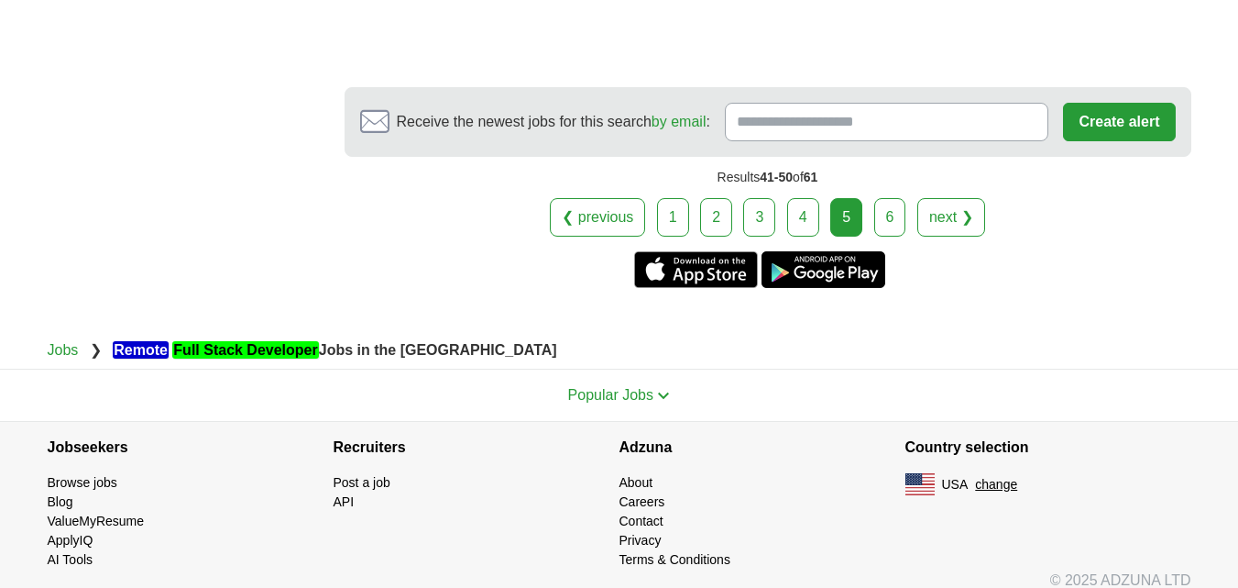
click at [900, 219] on link "6" at bounding box center [891, 217] width 32 height 39
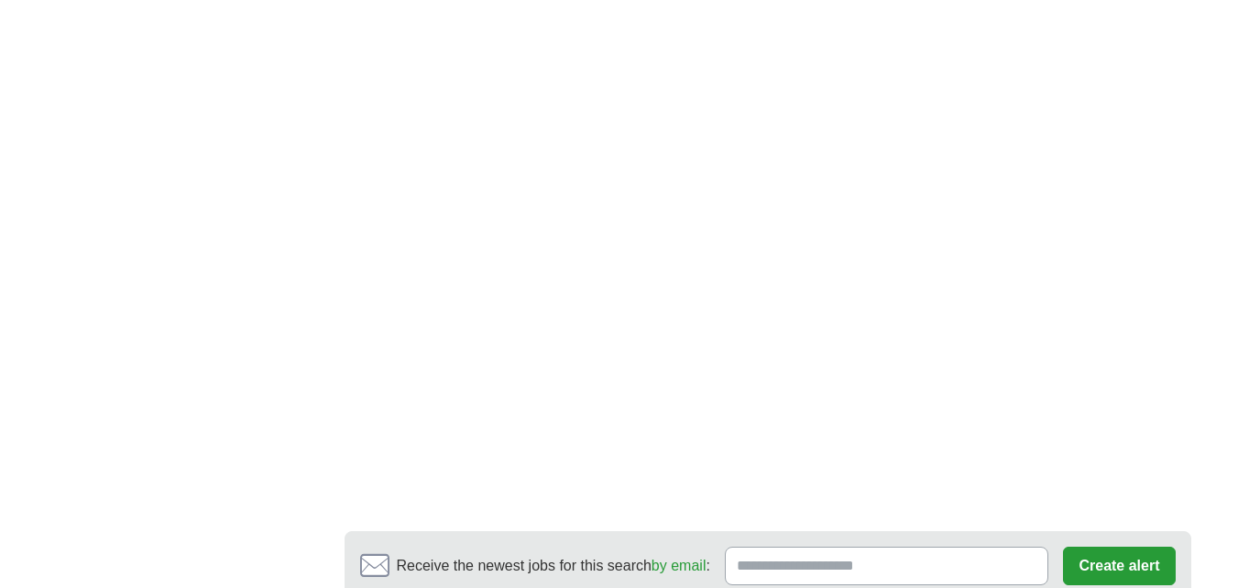
scroll to position [1375, 0]
